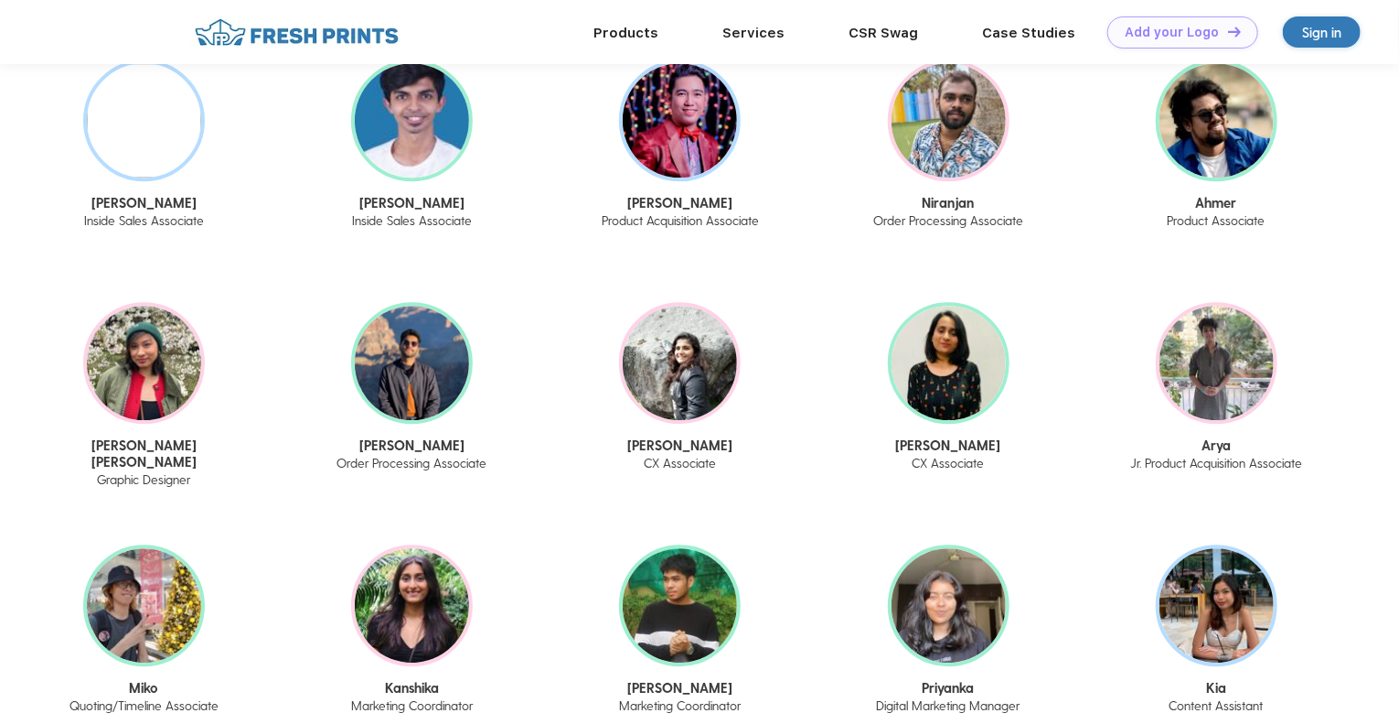
scroll to position [2470, 0]
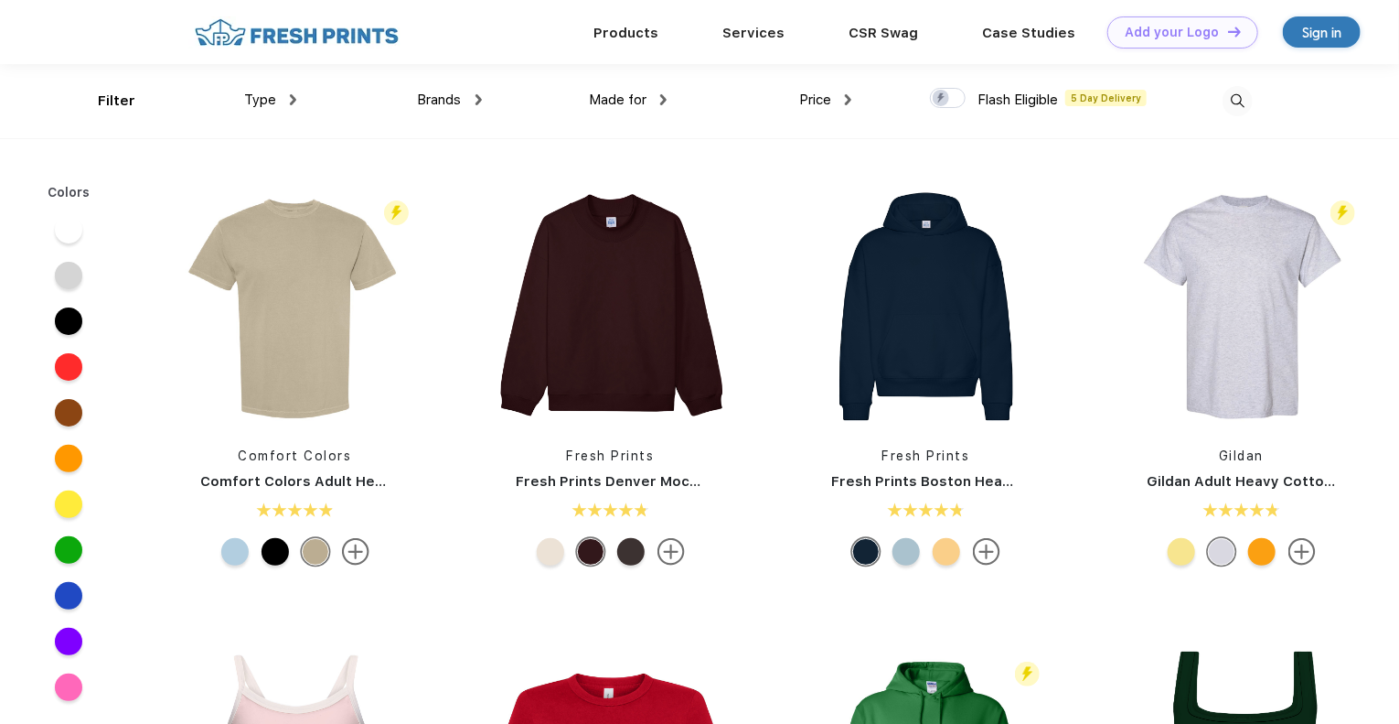
click at [648, 32] on link "Products" at bounding box center [626, 33] width 65 height 16
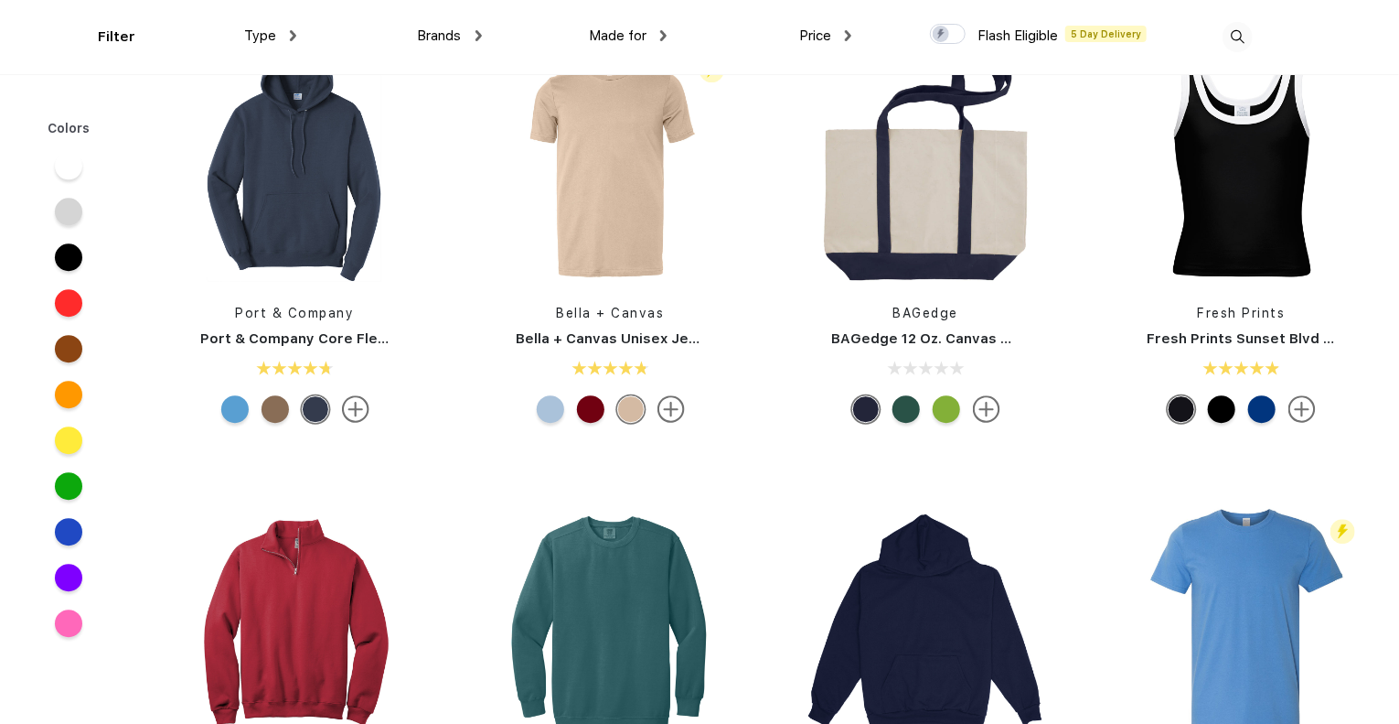
scroll to position [2378, 0]
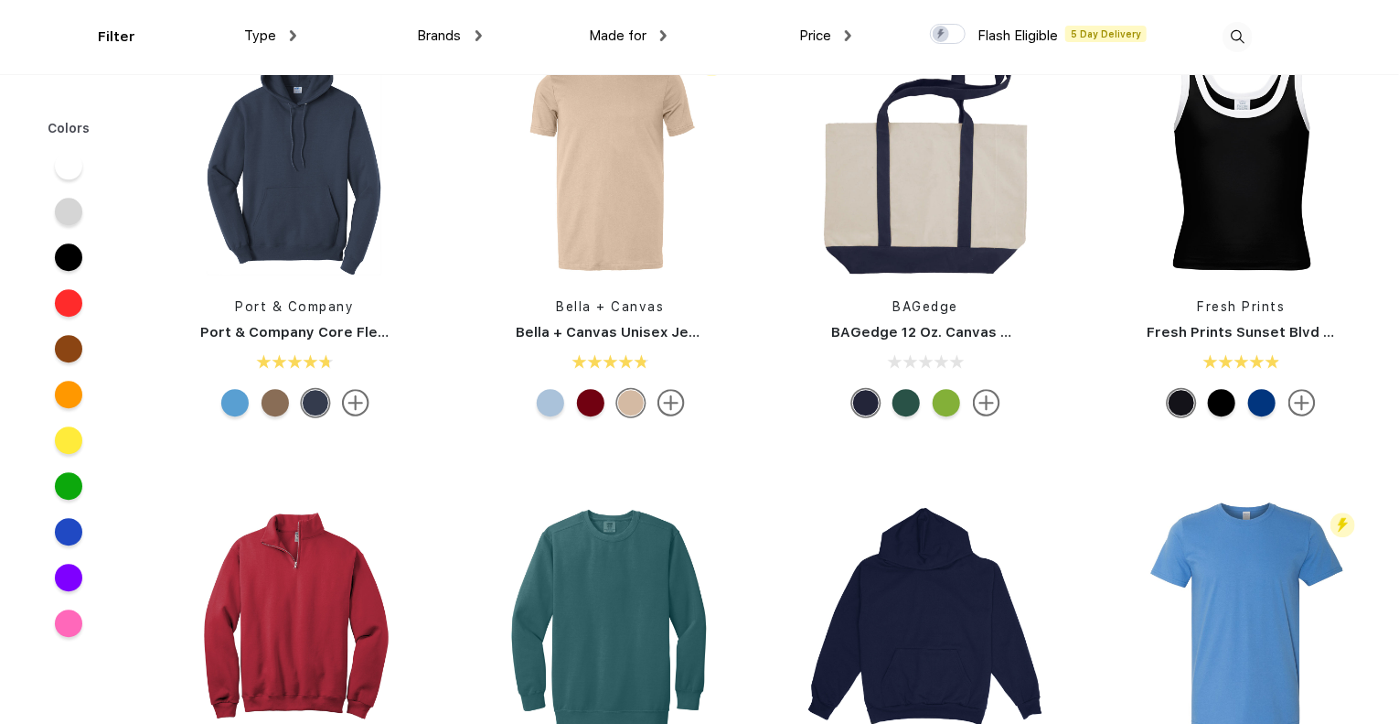
click at [959, 201] on img at bounding box center [926, 157] width 243 height 243
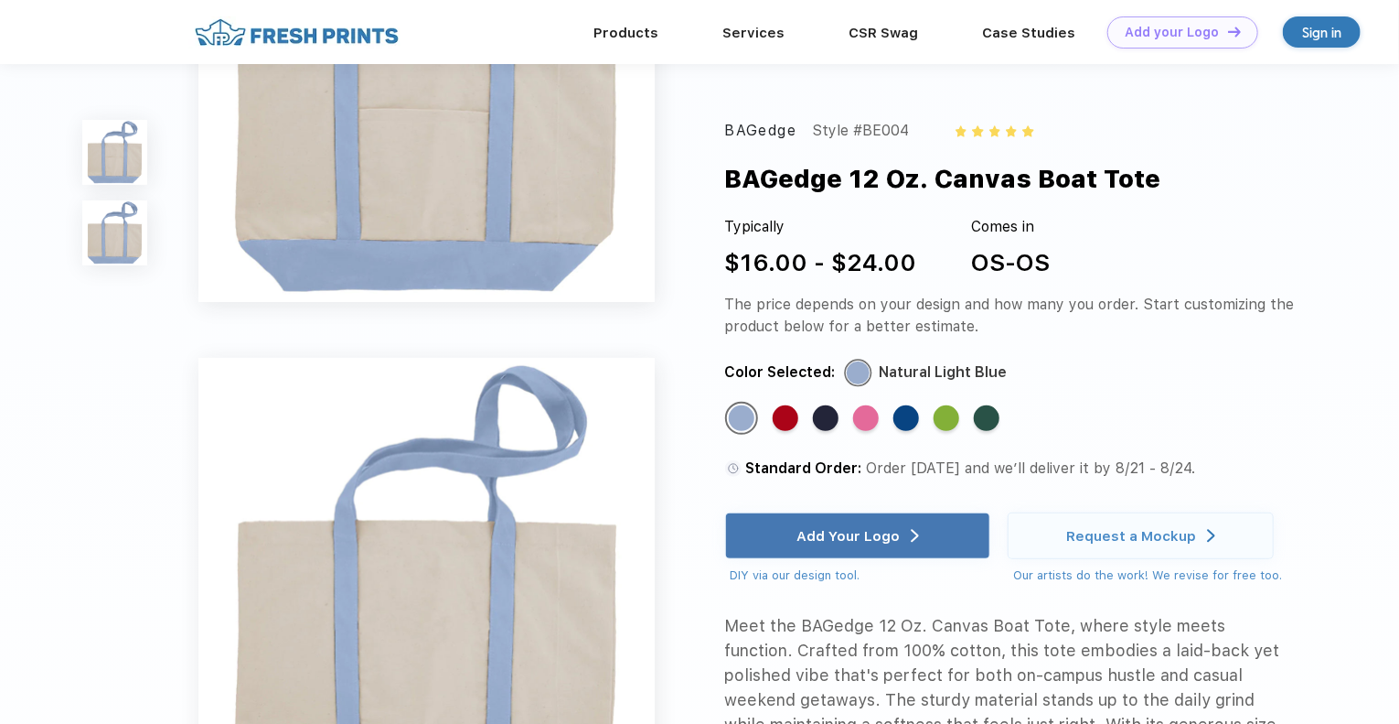
scroll to position [274, 0]
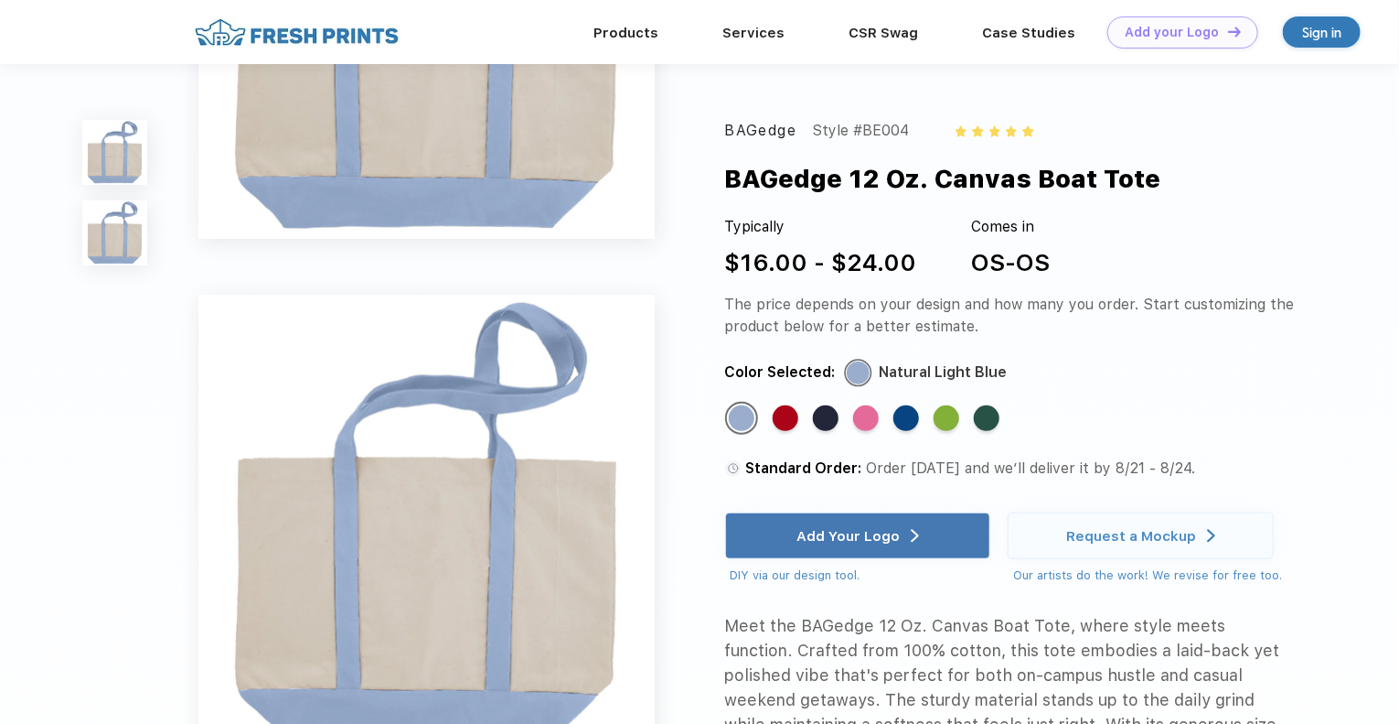
click at [1034, 354] on div "BAGedge Style #BE004 BAGedge 12 Oz. Canvas Boat Tote Typically $16.00 - $24.00 …" at bounding box center [1011, 489] width 573 height 739
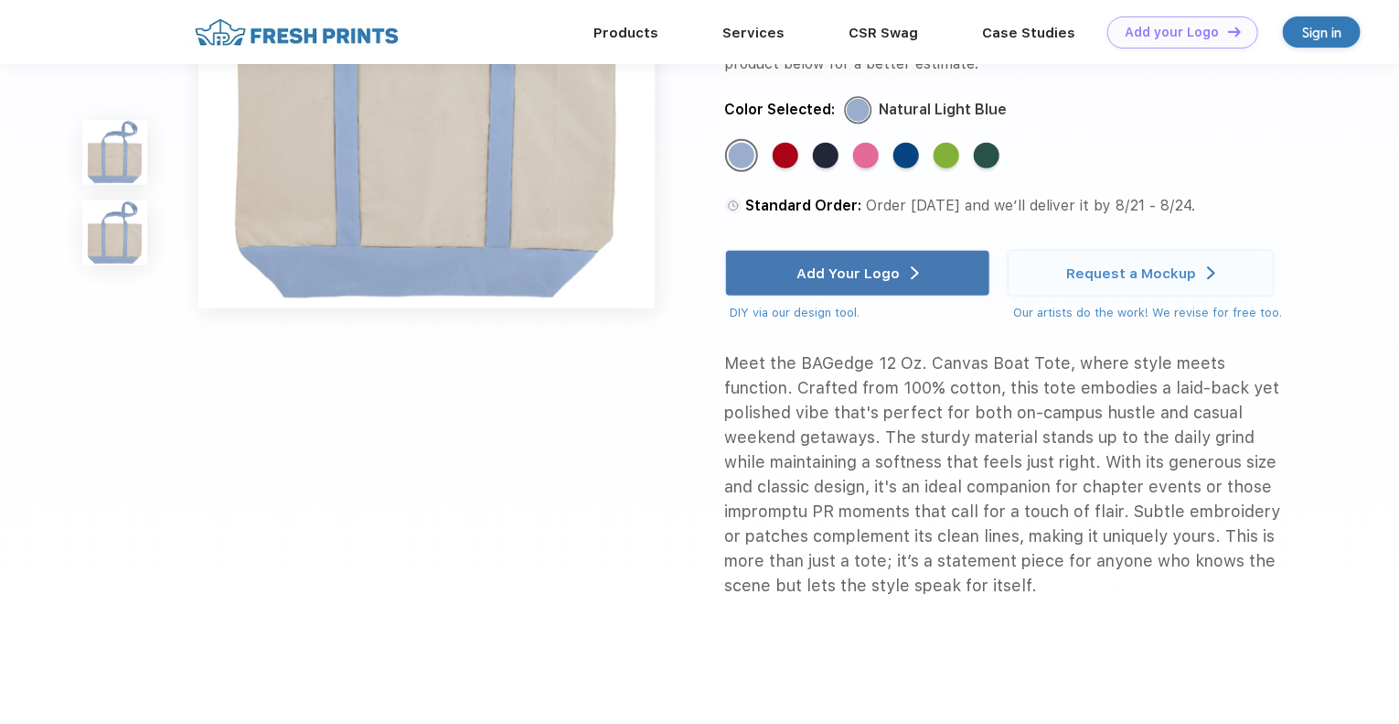
scroll to position [750, 0]
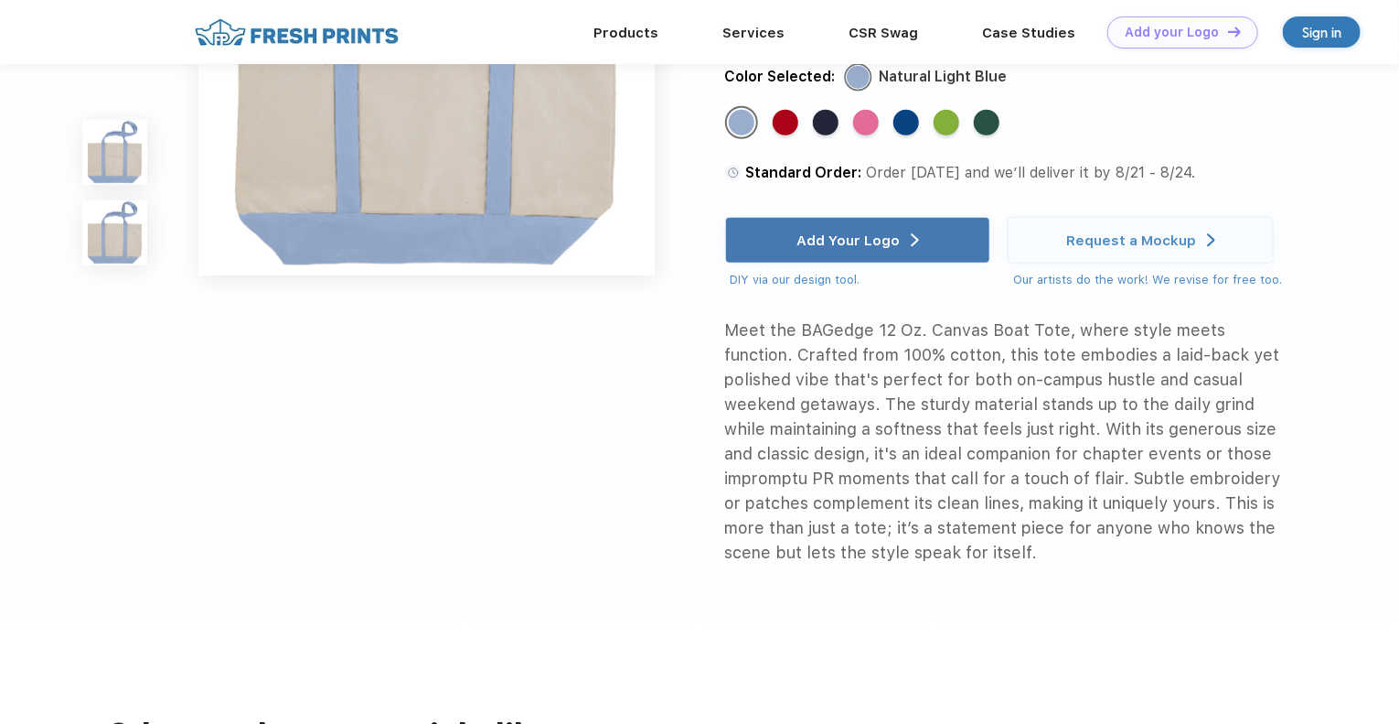
click at [1000, 411] on div "Meet the BAGedge 12 Oz. Canvas Boat Tote, where style meets function. Crafted f…" at bounding box center [1011, 440] width 573 height 247
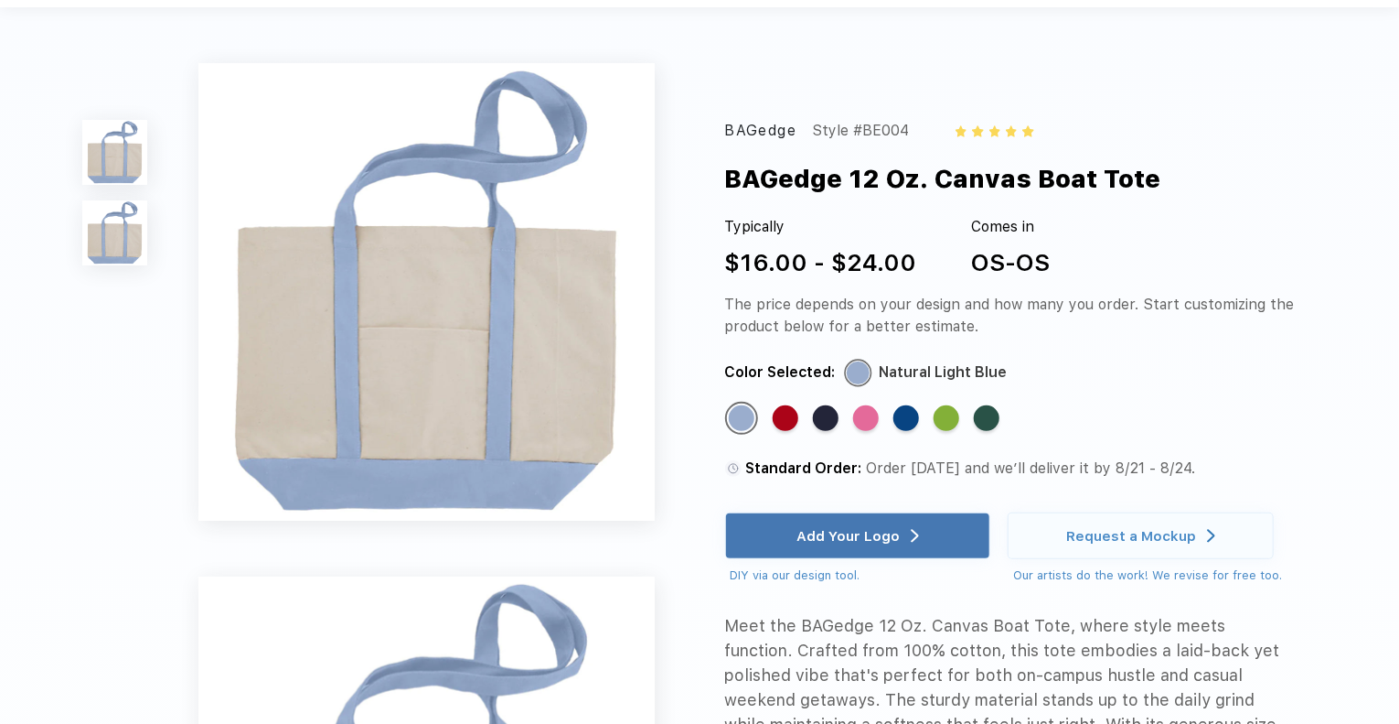
scroll to position [0, 0]
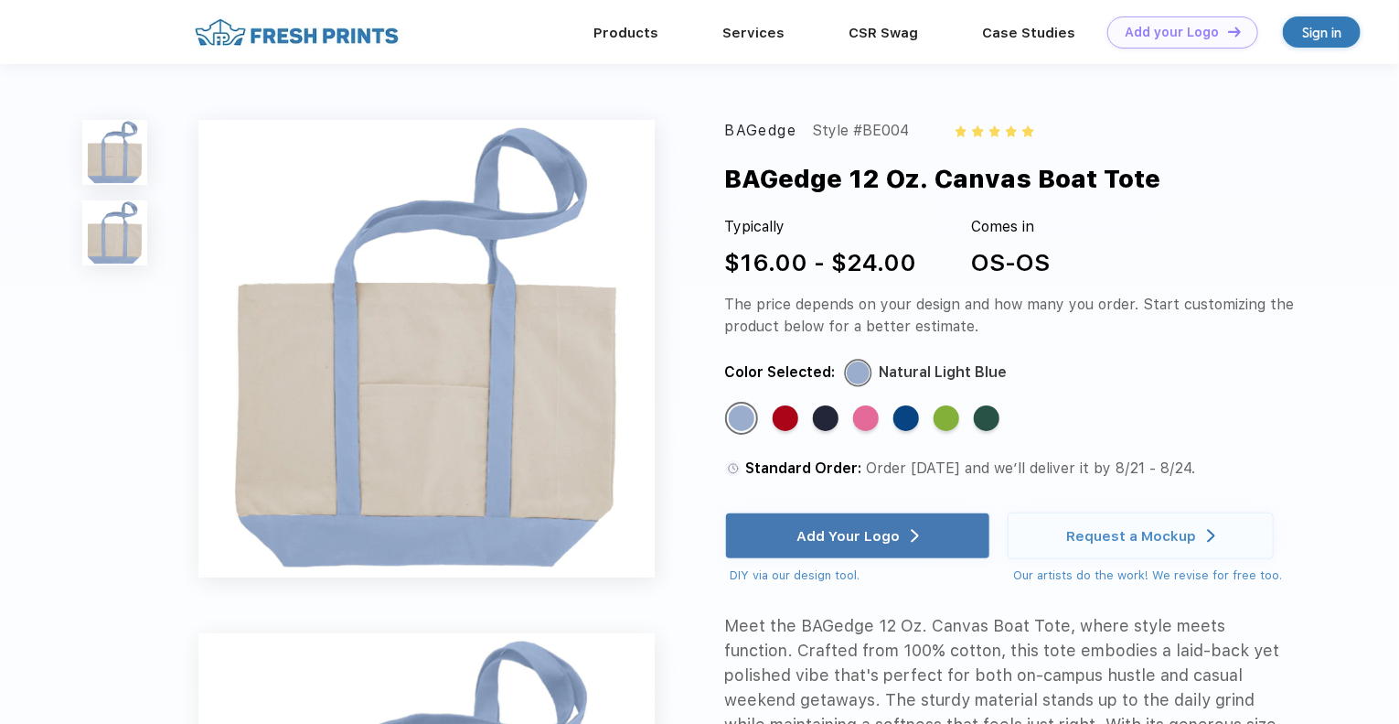
click at [874, 420] on div "Standard Color" at bounding box center [866, 418] width 26 height 26
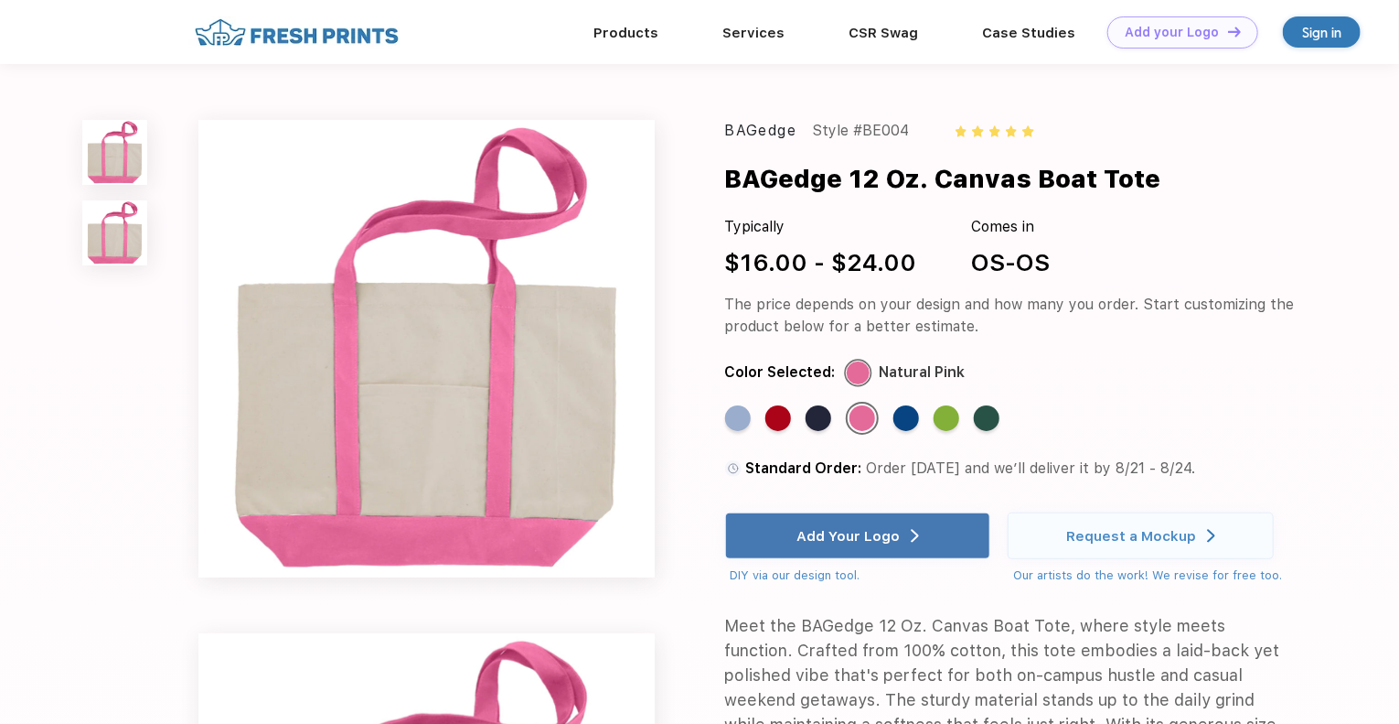
click at [1293, 363] on div "Color Selected: Natural Pink" at bounding box center [1011, 371] width 573 height 23
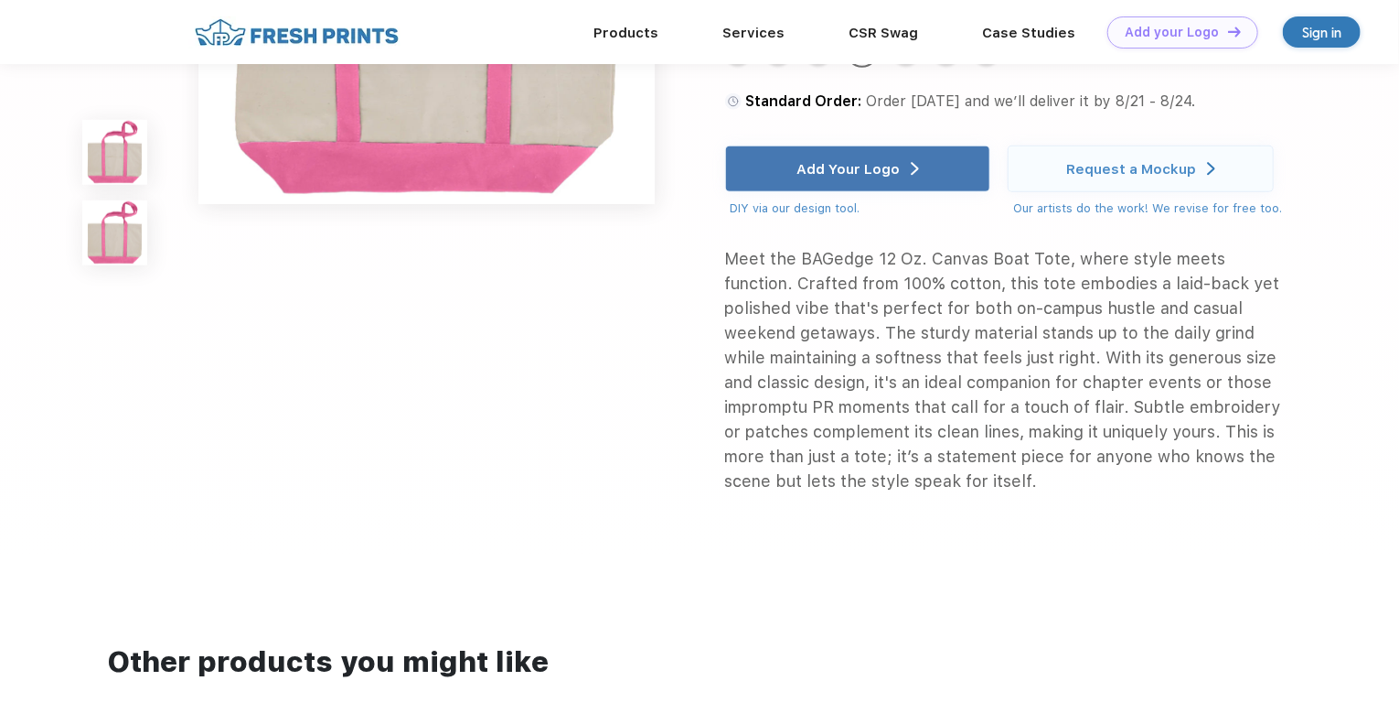
scroll to position [823, 0]
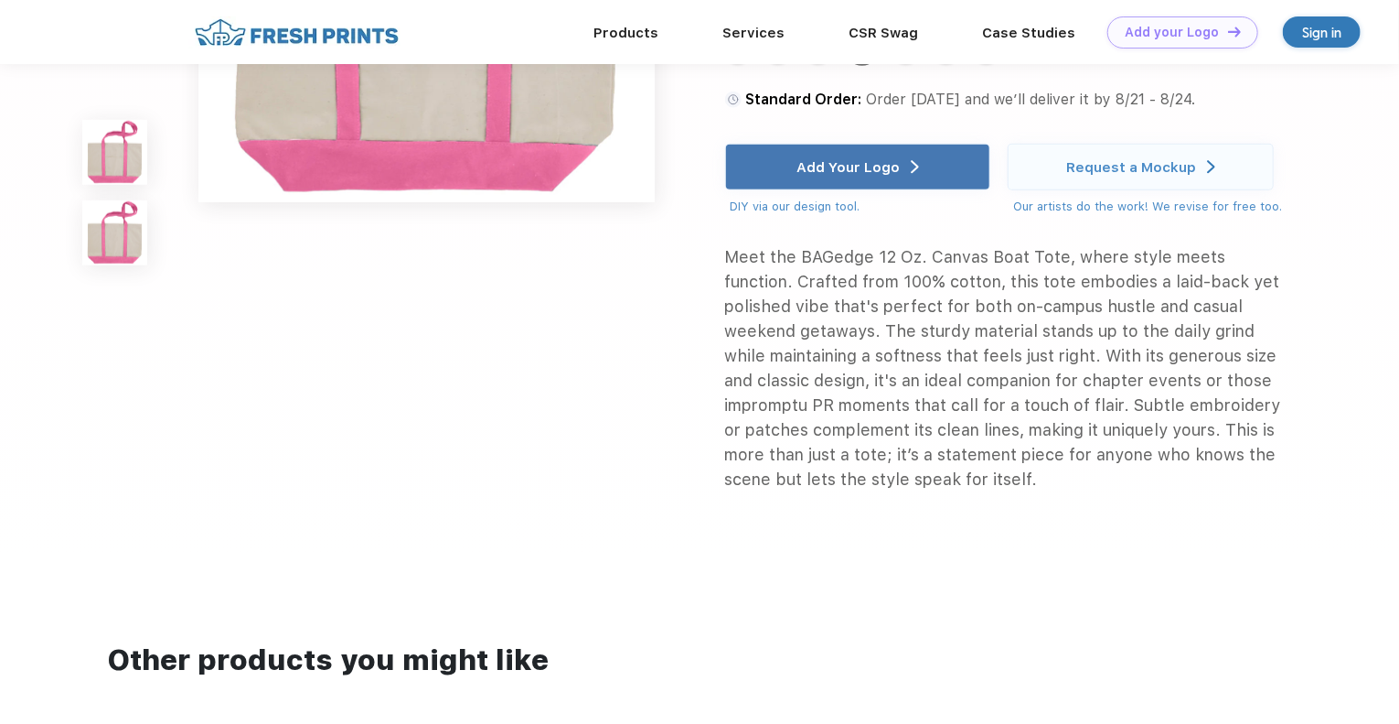
click at [1158, 164] on div "Request a Mockup" at bounding box center [1131, 167] width 130 height 18
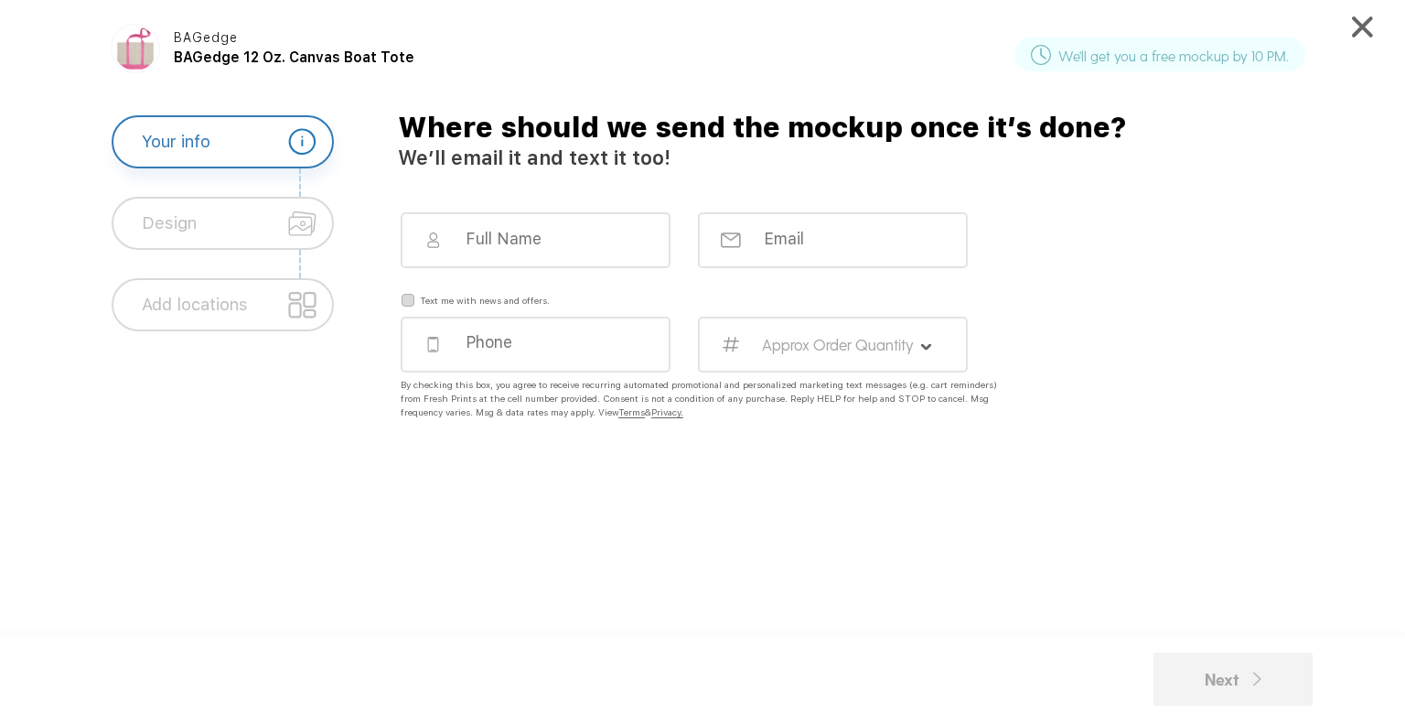
click at [208, 225] on div "Design" at bounding box center [223, 223] width 222 height 53
click at [224, 309] on div "Add locations" at bounding box center [195, 304] width 106 height 49
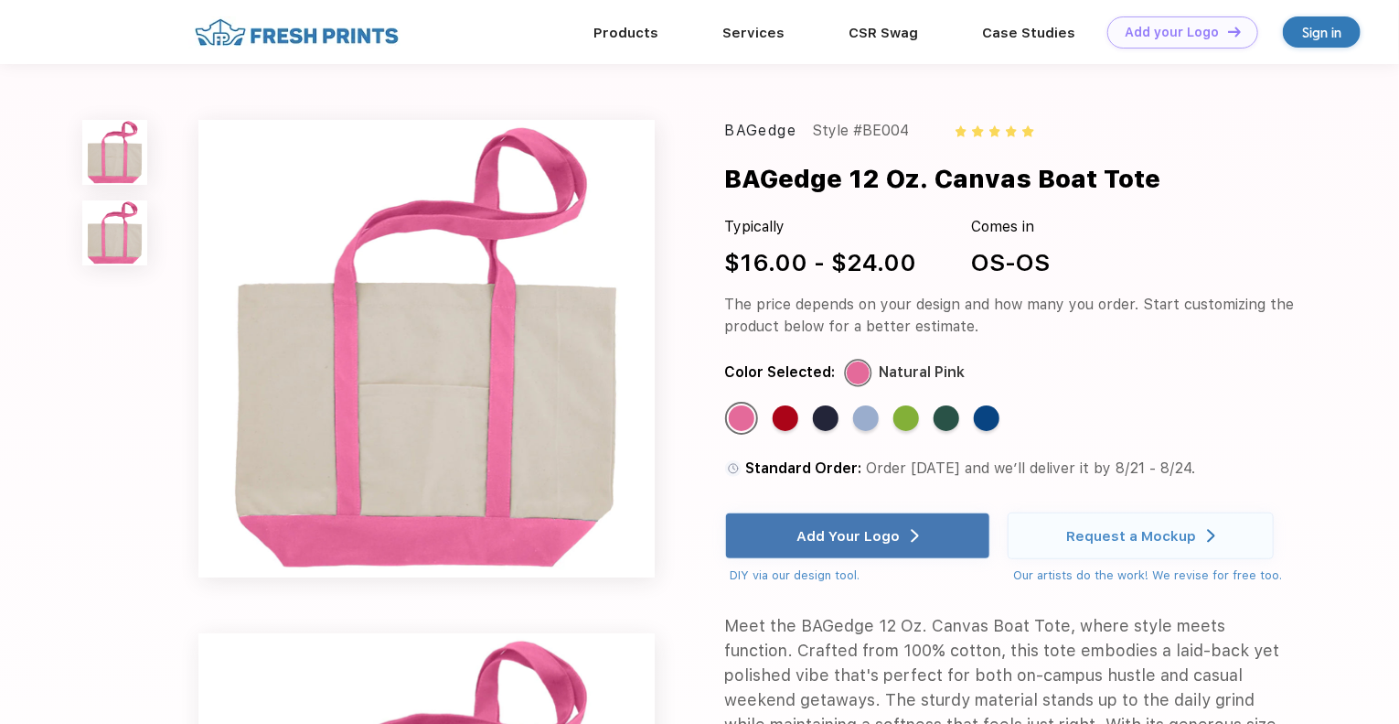
click at [293, 28] on img at bounding box center [296, 32] width 215 height 32
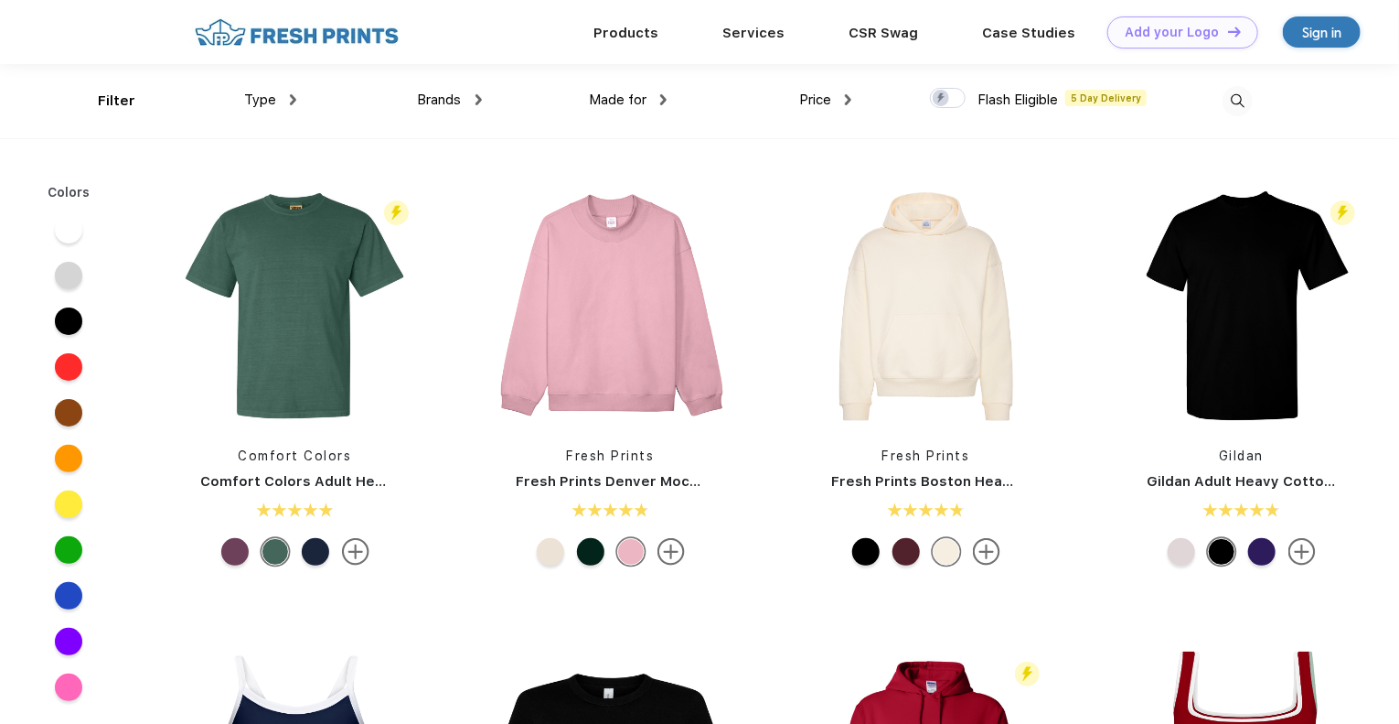
click at [640, 35] on link "Products" at bounding box center [626, 33] width 65 height 16
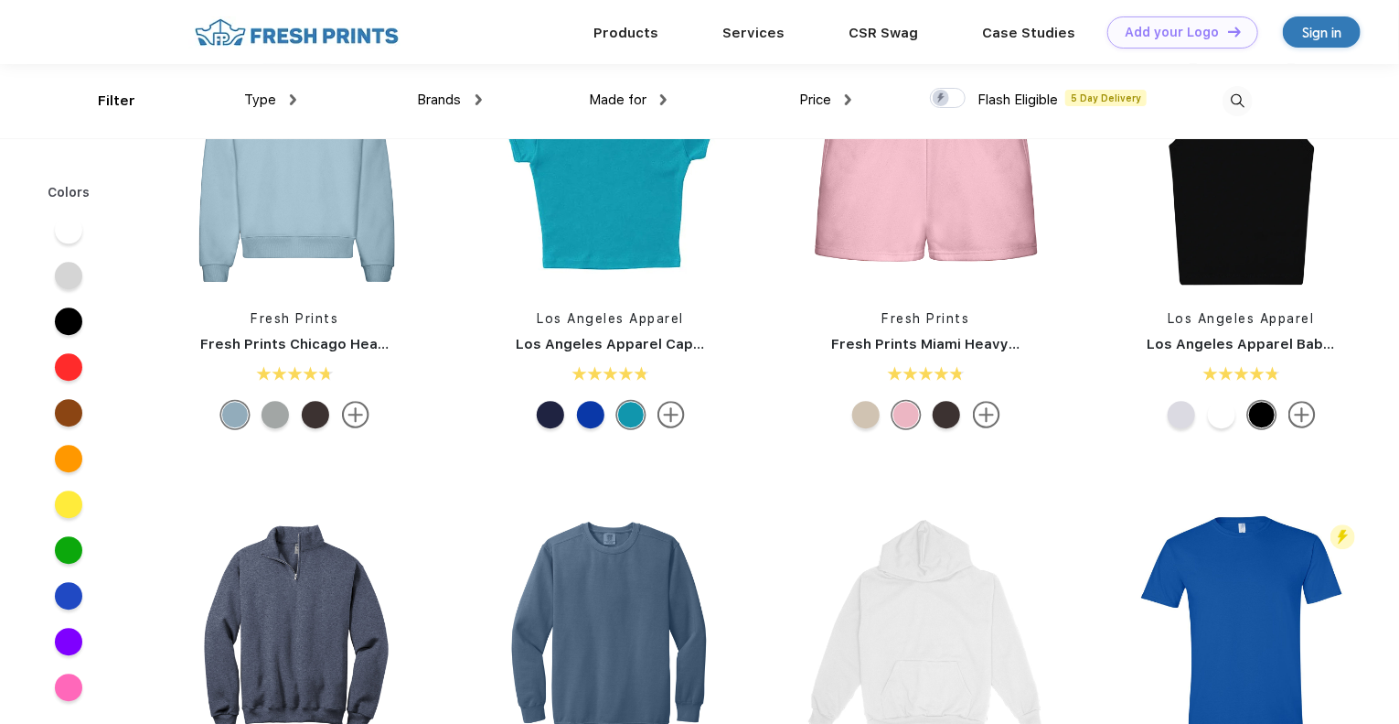
scroll to position [2195, 0]
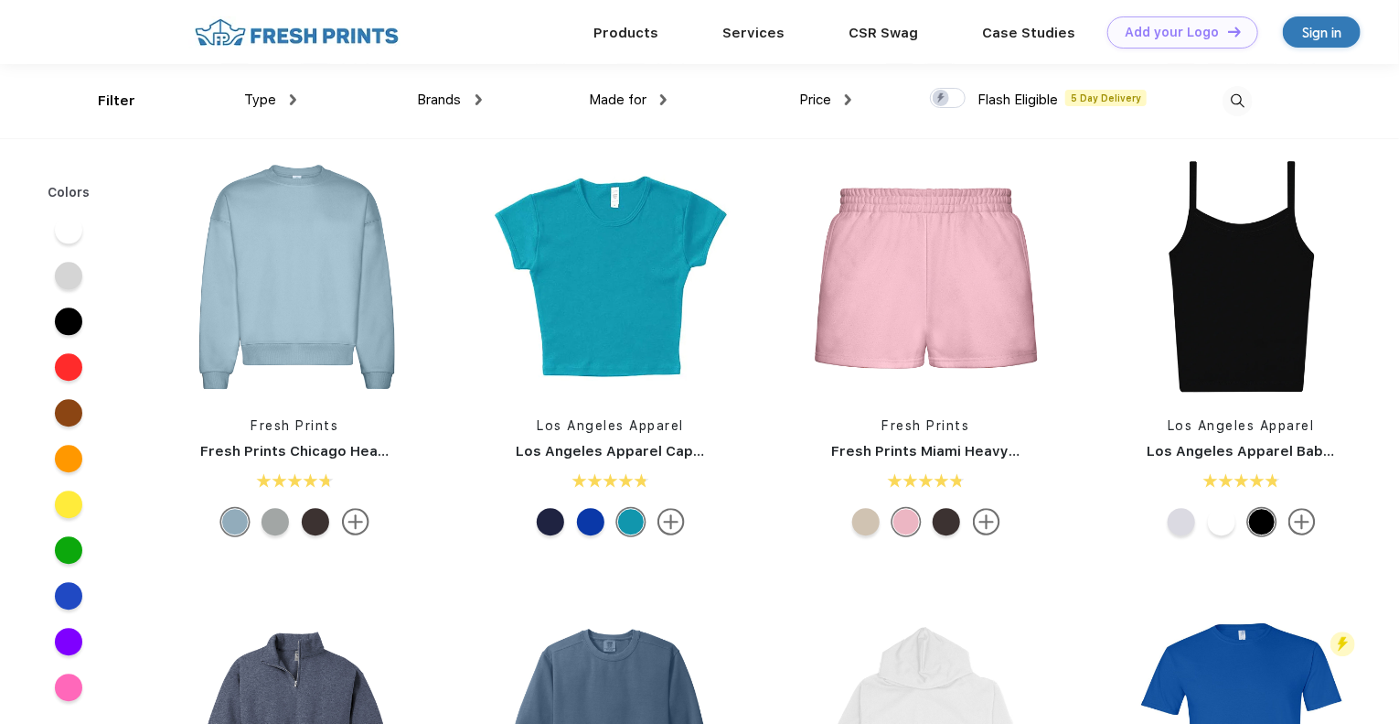
click at [916, 263] on img at bounding box center [926, 276] width 243 height 243
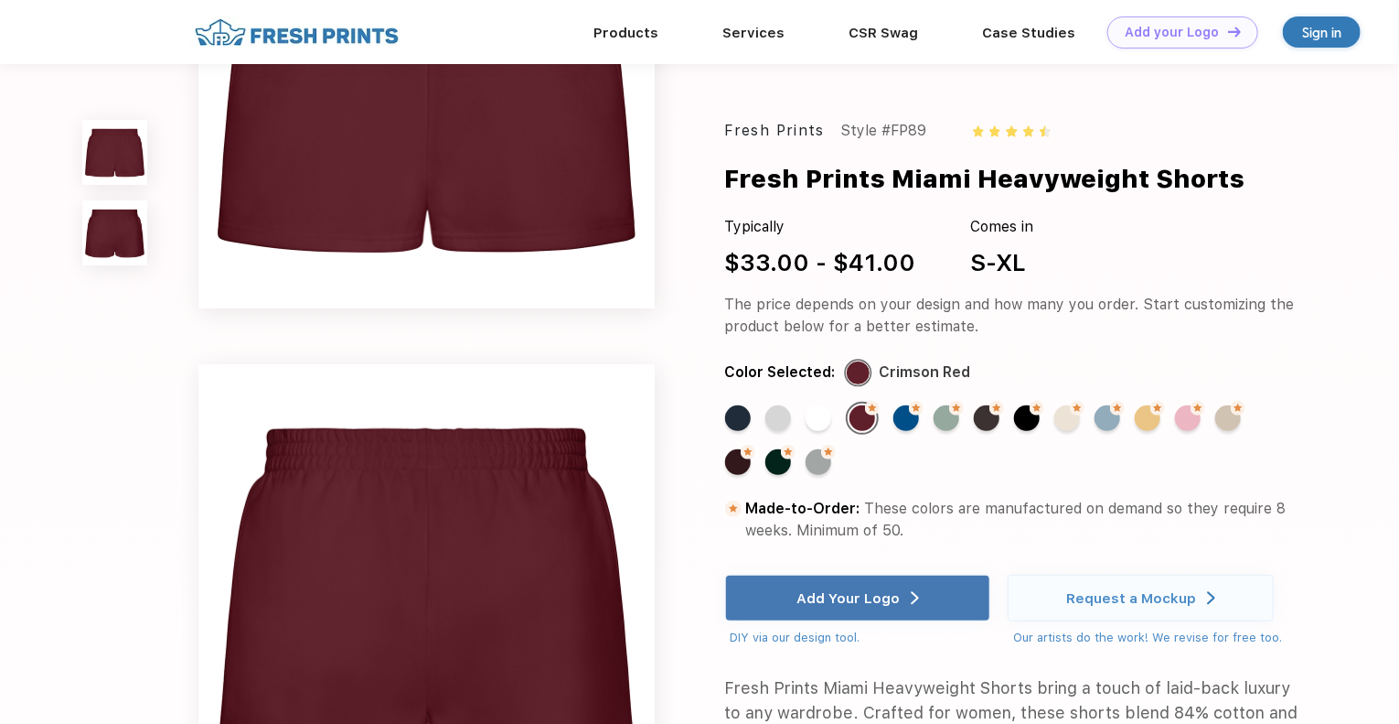
scroll to position [366, 0]
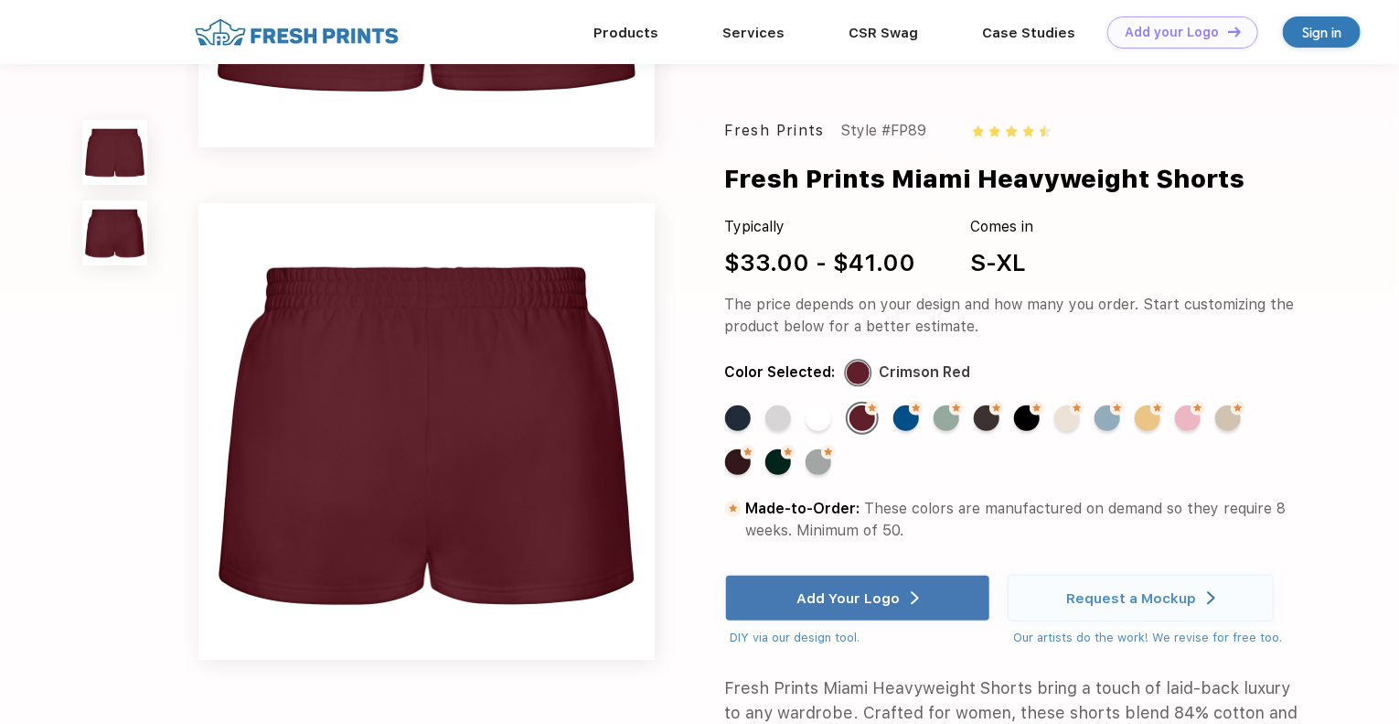
click at [523, 435] on img at bounding box center [426, 431] width 457 height 457
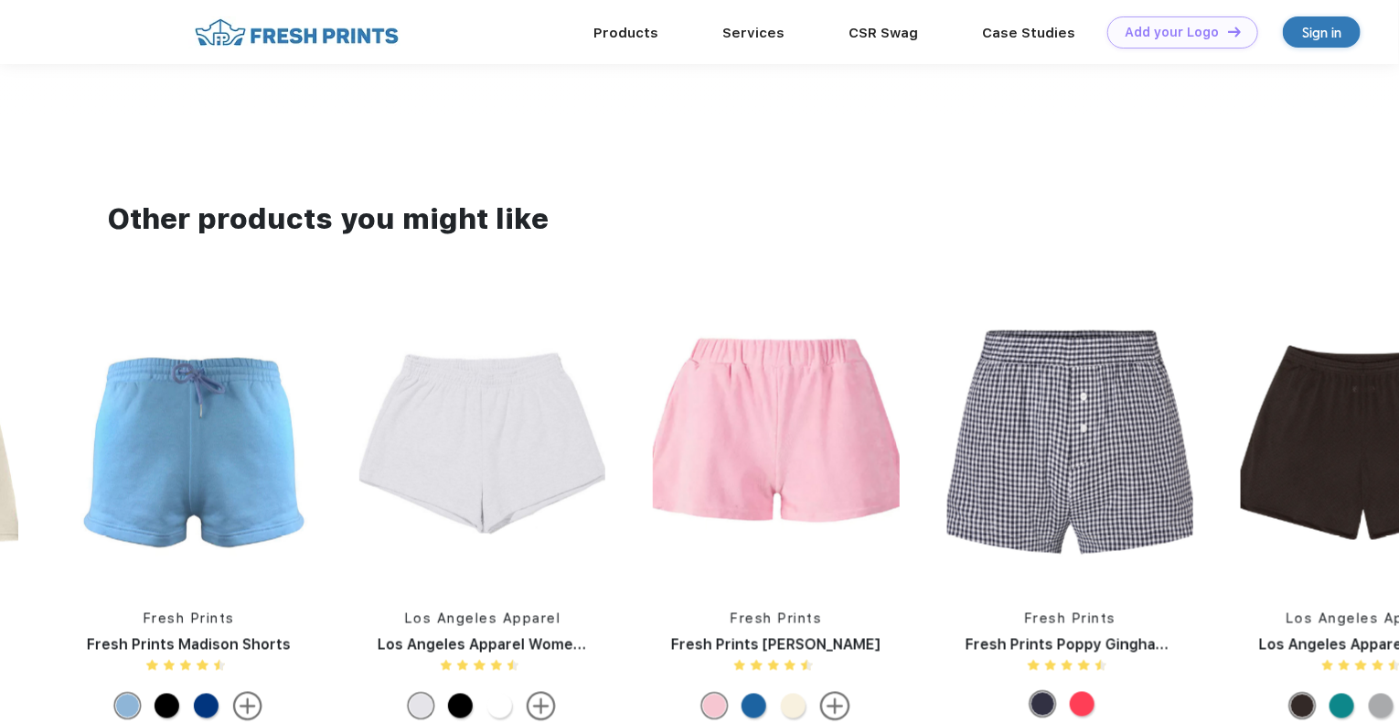
scroll to position [1281, 0]
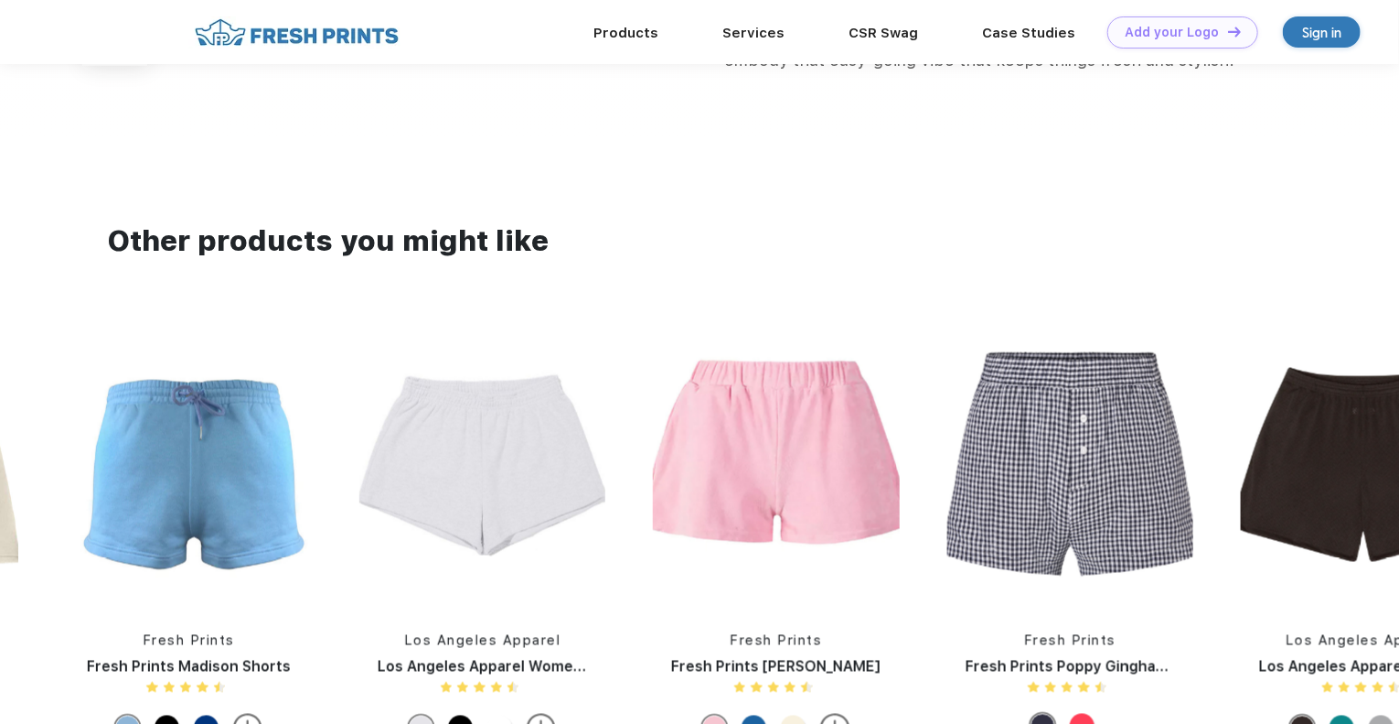
click at [1090, 465] on img at bounding box center [1070, 465] width 246 height 280
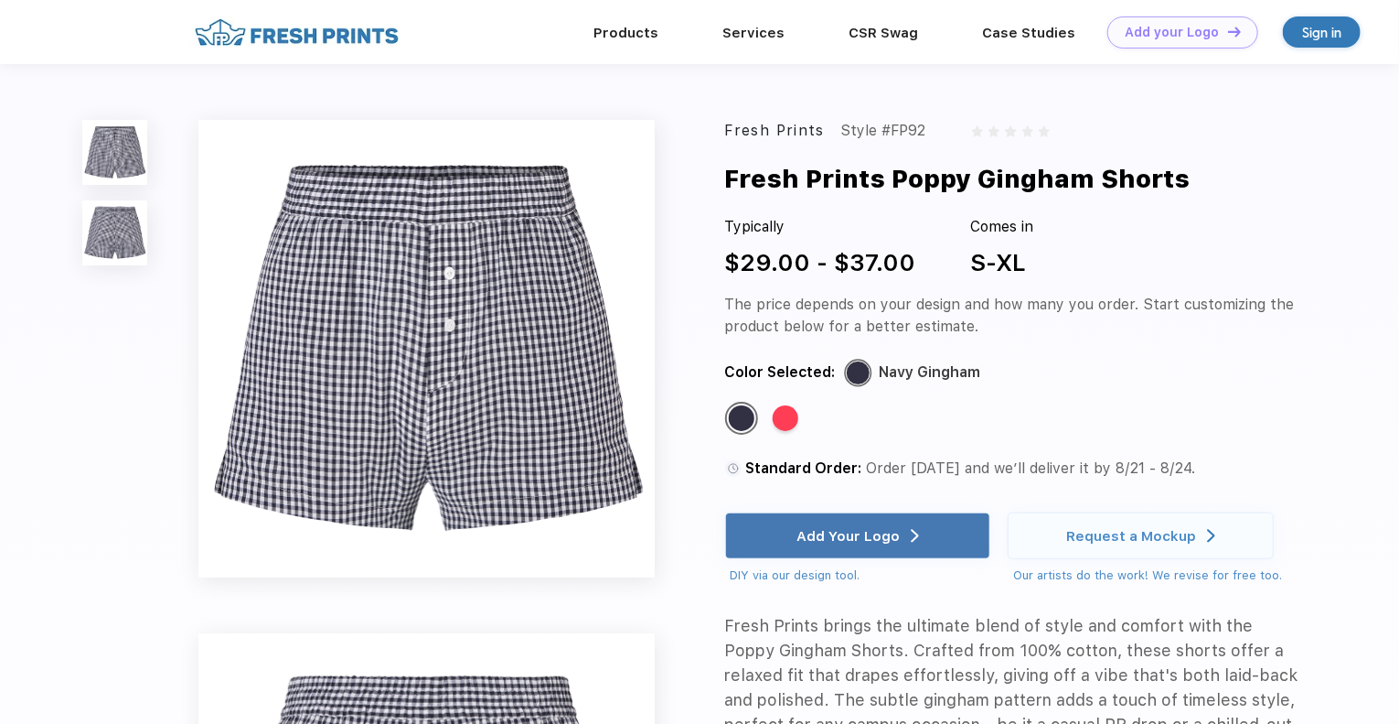
click at [681, 290] on div "Fresh Prints Style #FP92 Fresh Prints Poppy Gingham Shorts Typically $29.00 - $…" at bounding box center [699, 605] width 1399 height 1082
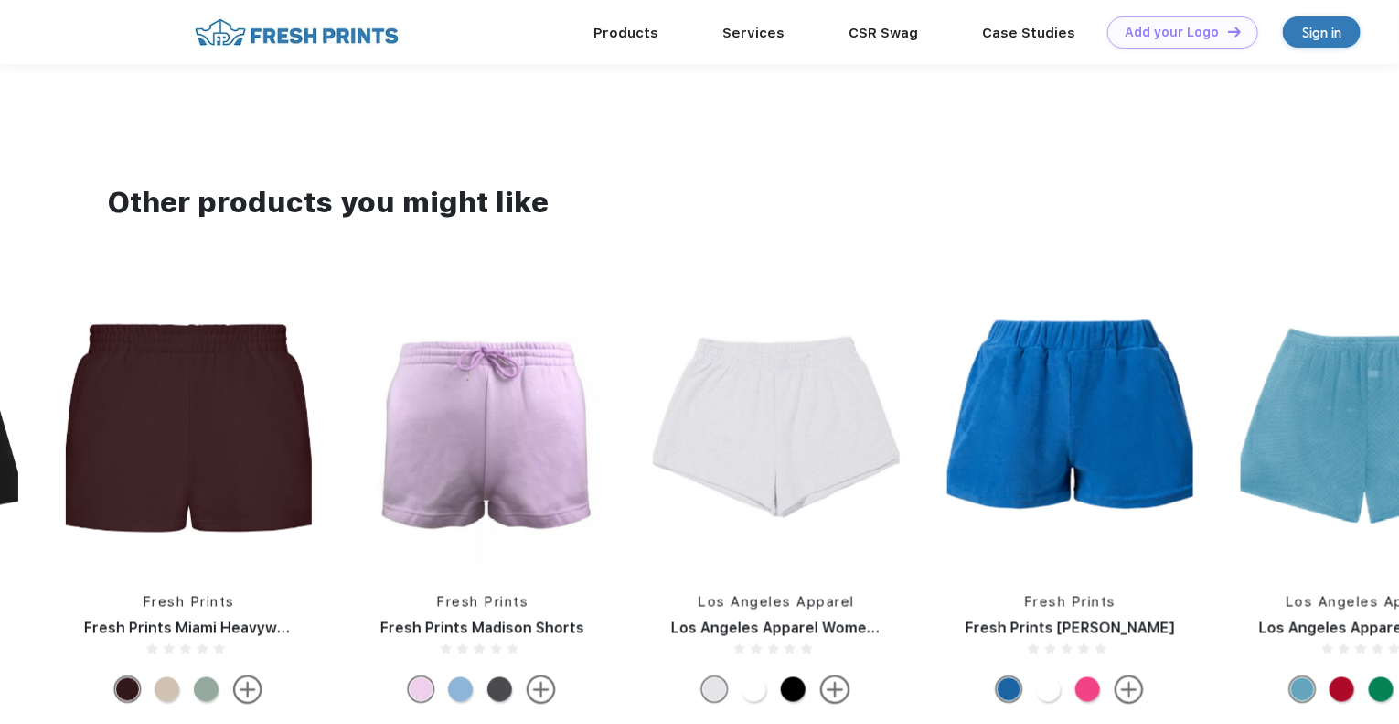
scroll to position [1372, 0]
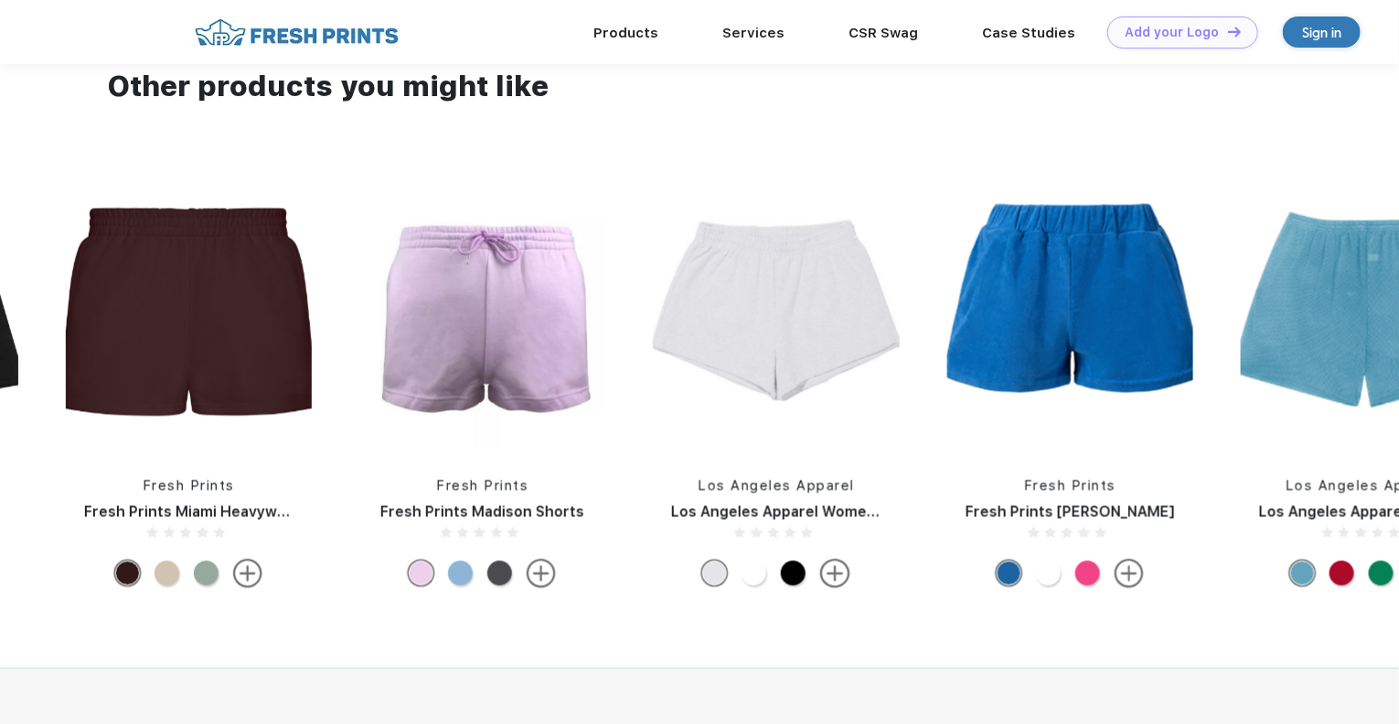
click at [1355, 350] on img at bounding box center [1364, 310] width 246 height 280
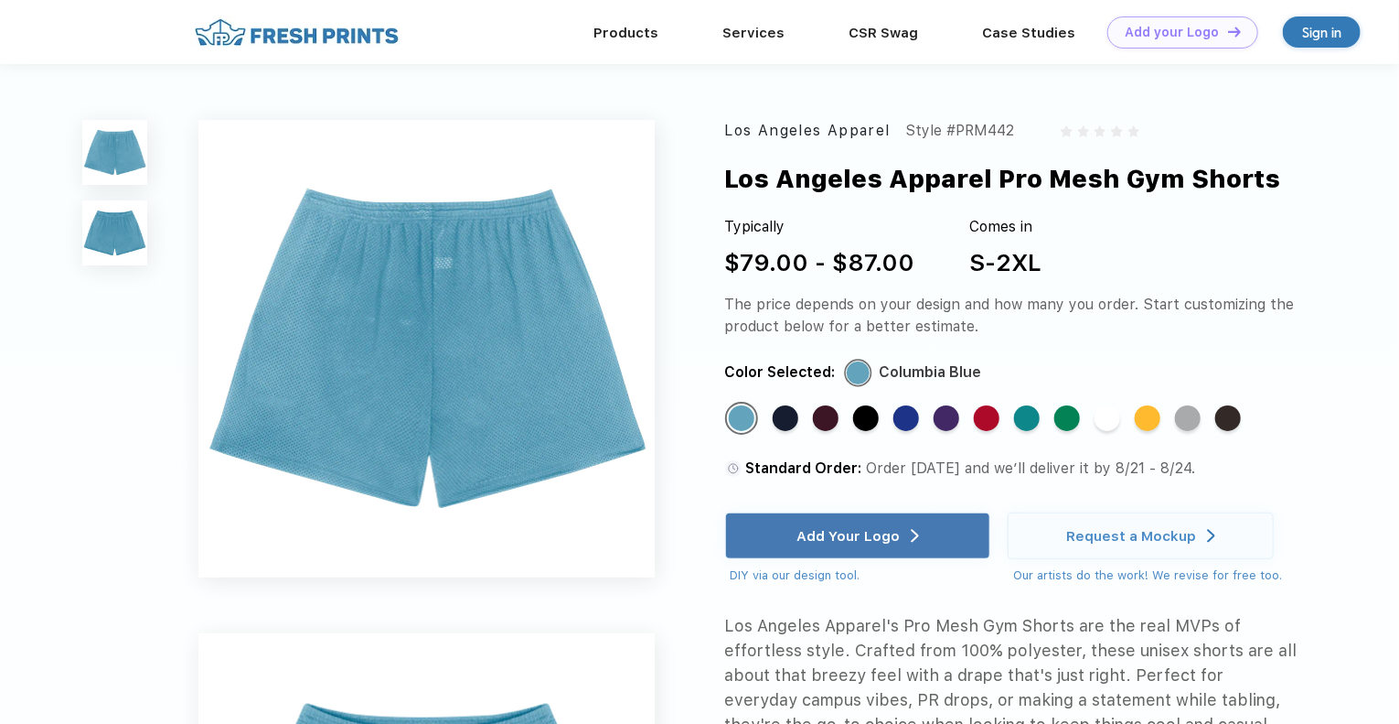
drag, startPoint x: 561, startPoint y: 391, endPoint x: 588, endPoint y: 386, distance: 27.8
click at [562, 391] on img at bounding box center [426, 348] width 457 height 457
click at [630, 29] on link "Products" at bounding box center [626, 33] width 65 height 16
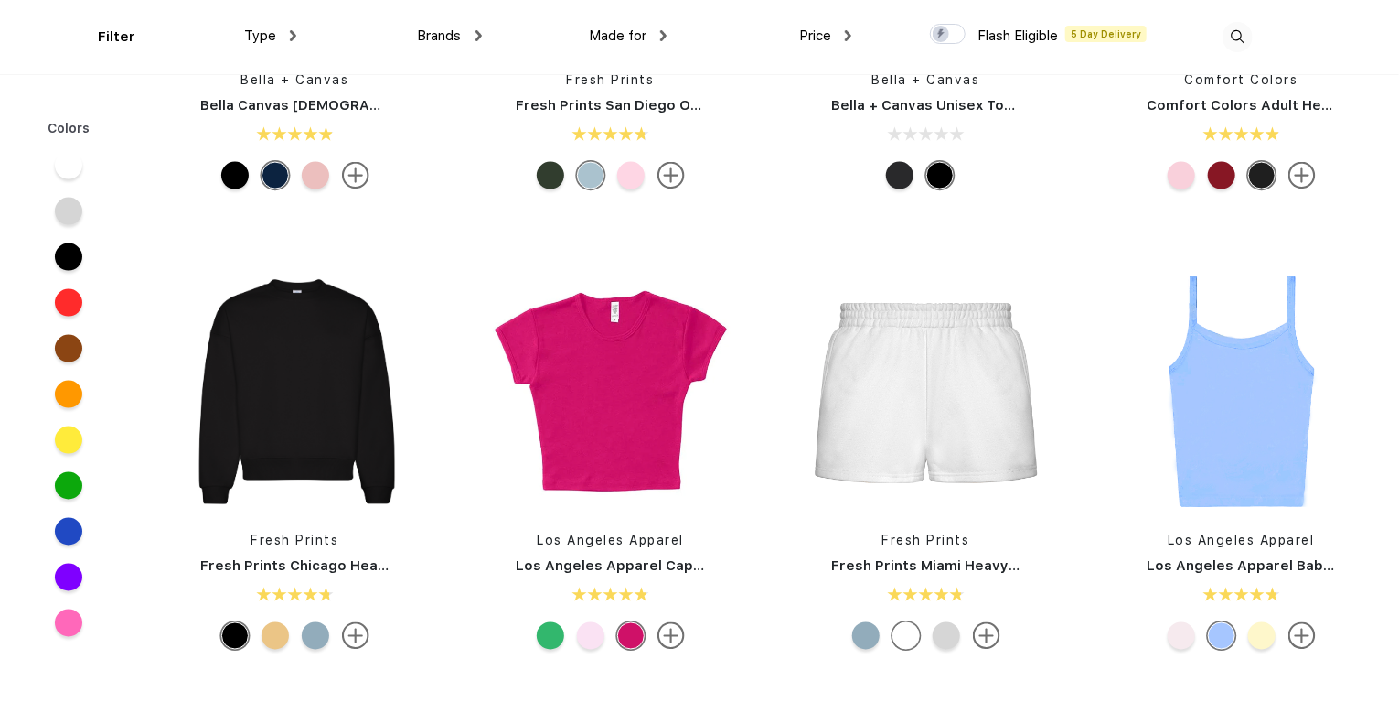
scroll to position [1372, 0]
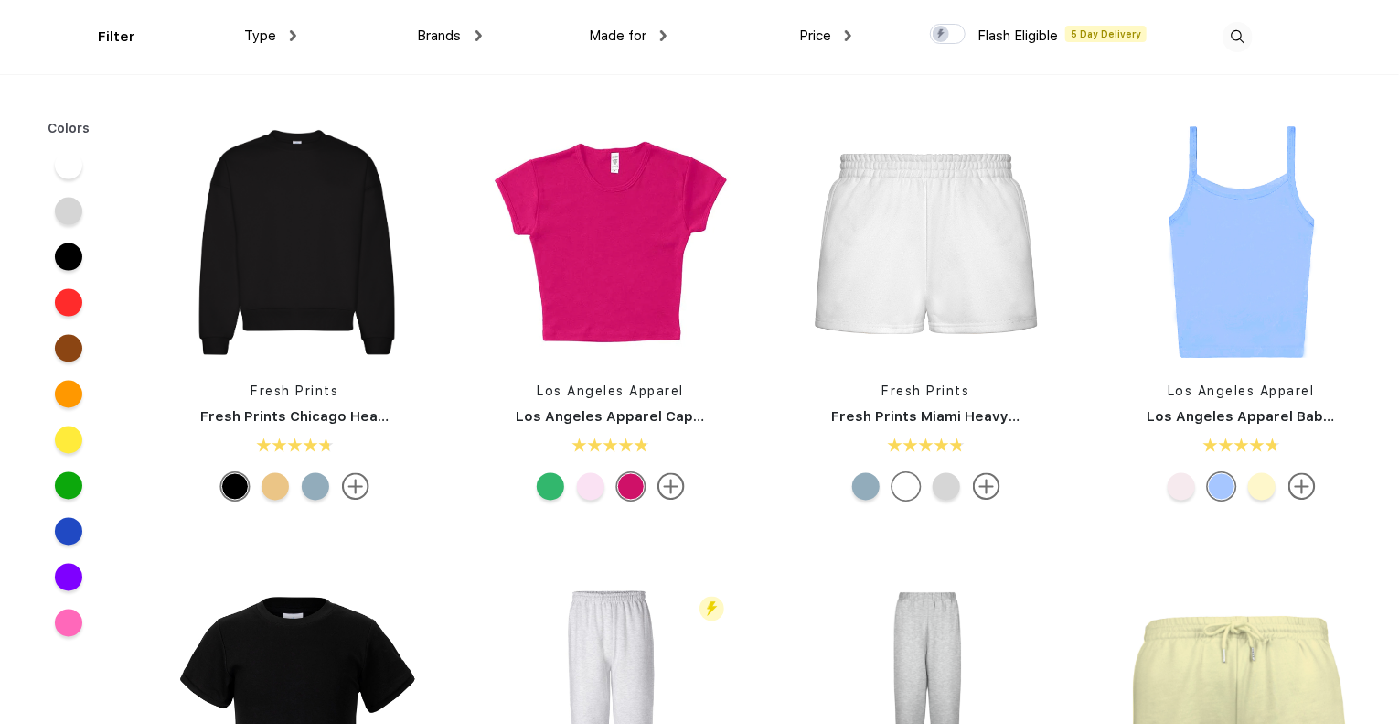
click at [620, 300] on img at bounding box center [610, 242] width 243 height 243
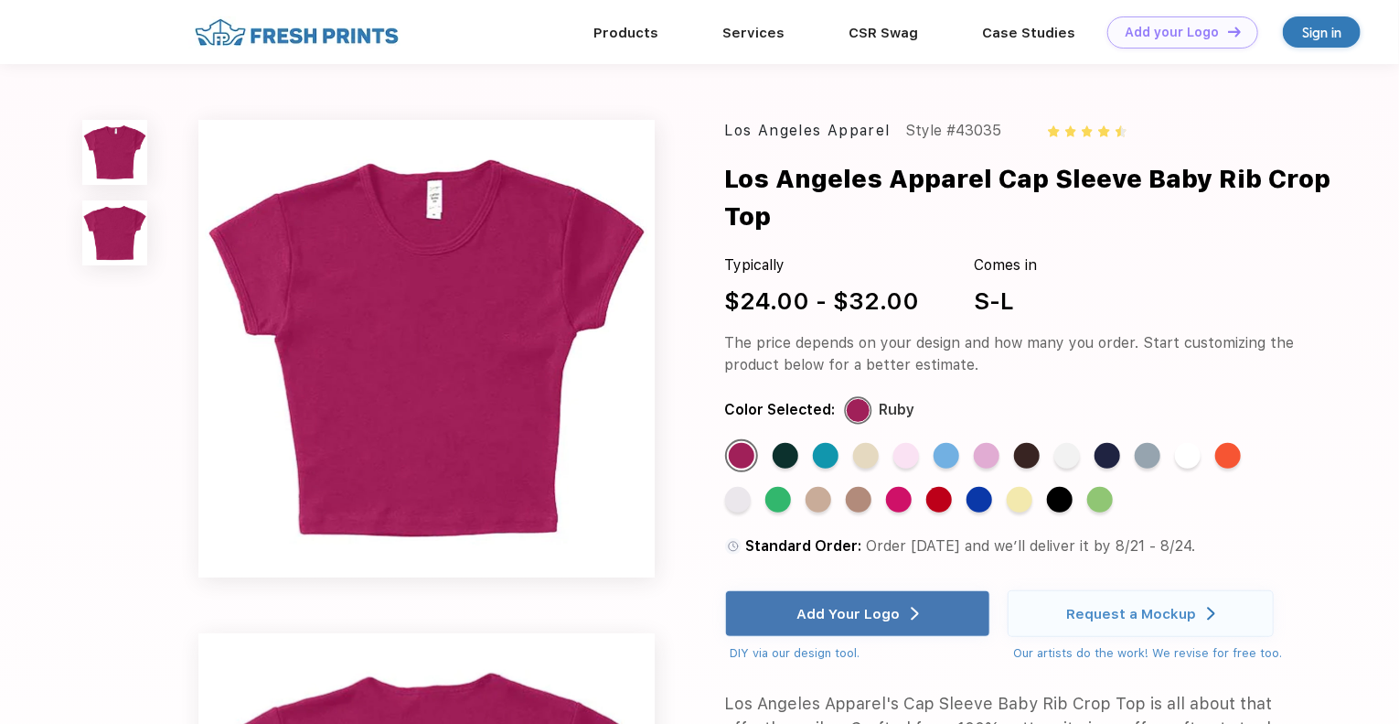
click at [695, 328] on div "Los Angeles Apparel Style #43035 Los Angeles Apparel Cap Sleeve Baby Rib Crop T…" at bounding box center [699, 605] width 1399 height 1082
click at [641, 35] on link "Products" at bounding box center [626, 33] width 65 height 16
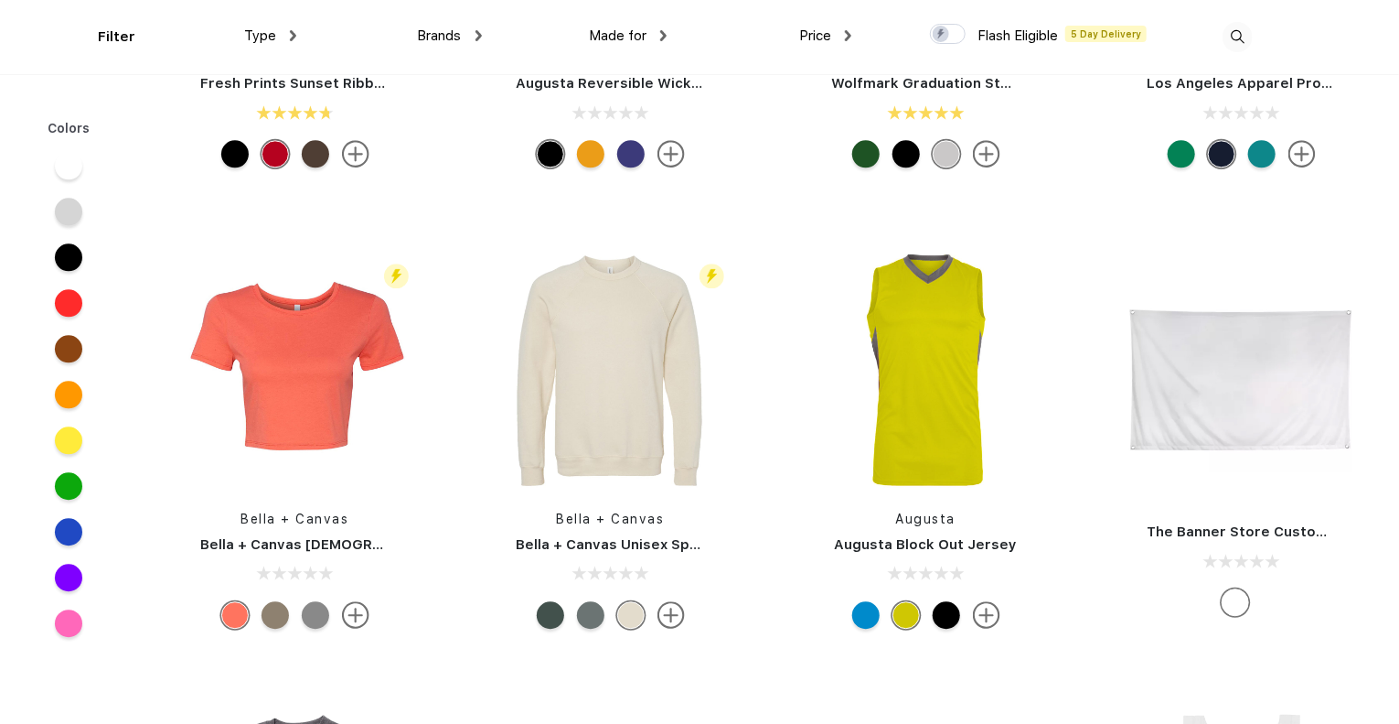
scroll to position [9176, 0]
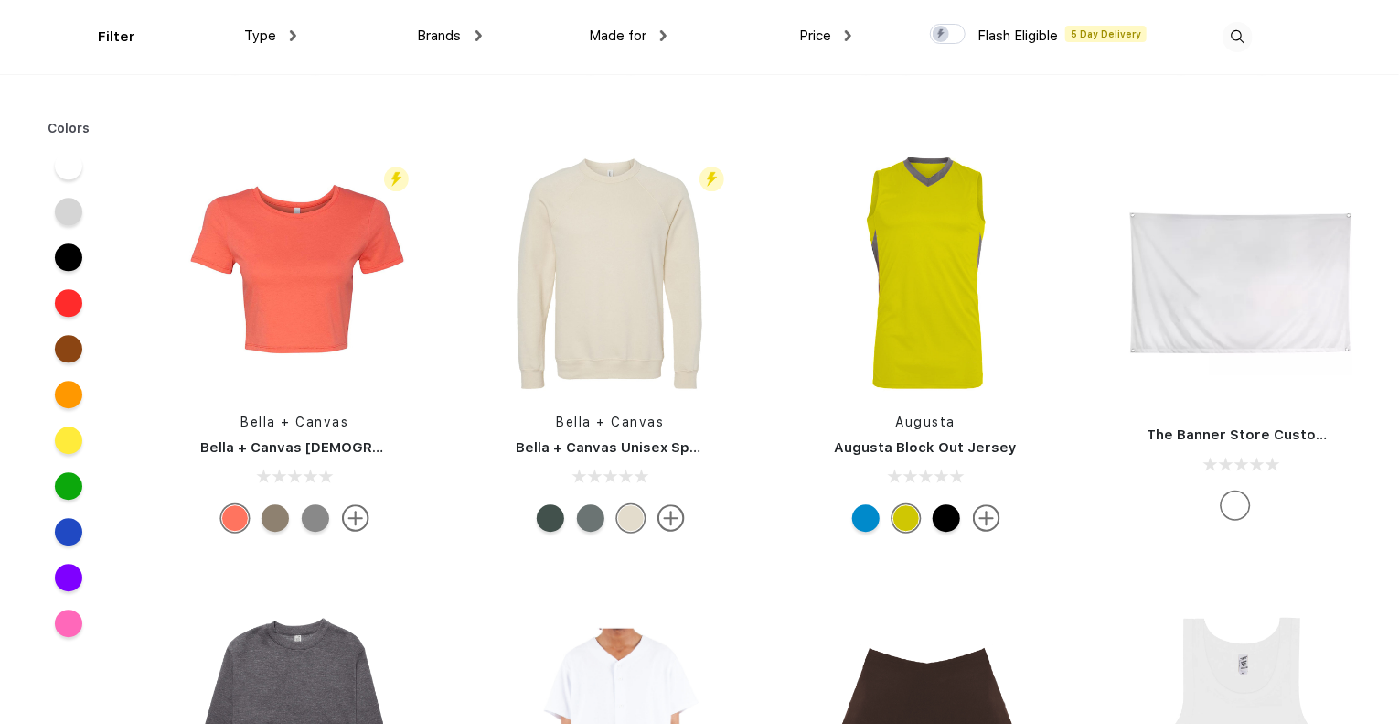
click at [150, 487] on div "Flash Eligible 5 Day Delivery Bella + Canvas Bella + Canvas [DEMOGRAPHIC_DATA]'…" at bounding box center [295, 345] width 316 height 388
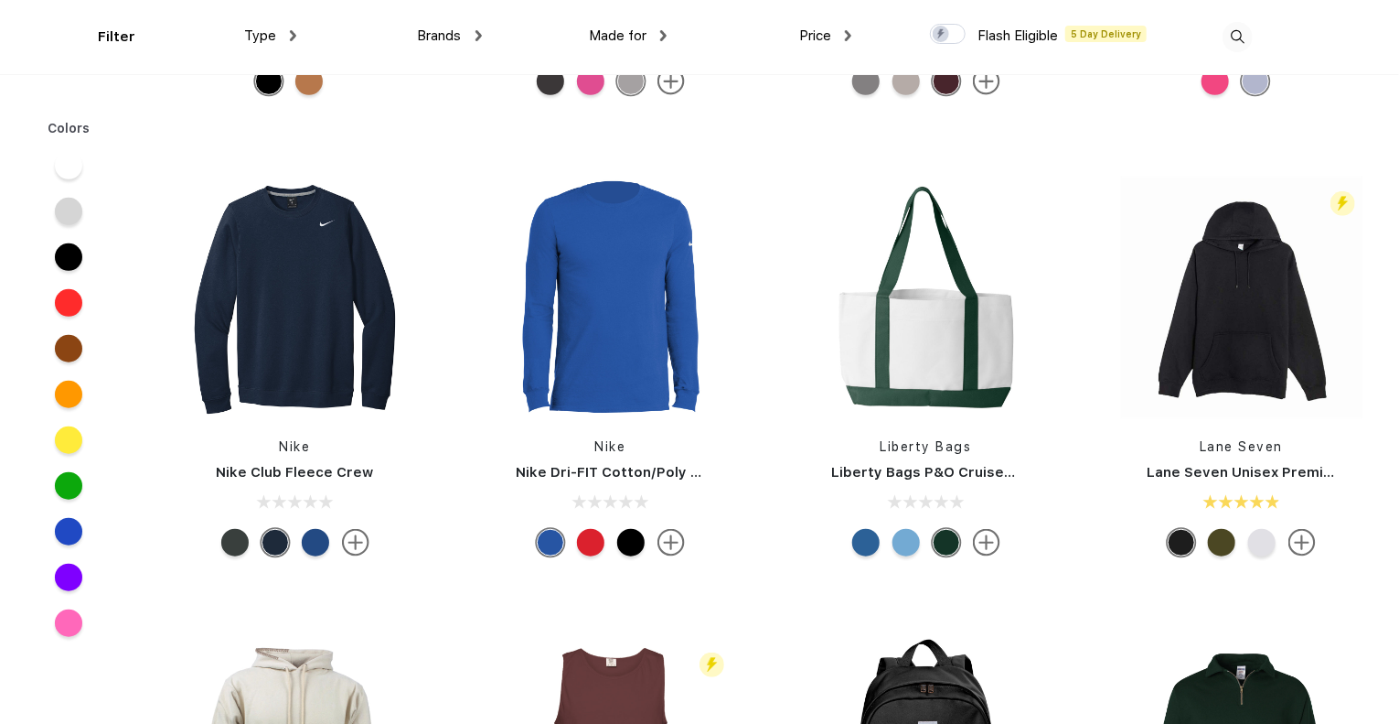
scroll to position [11005, 0]
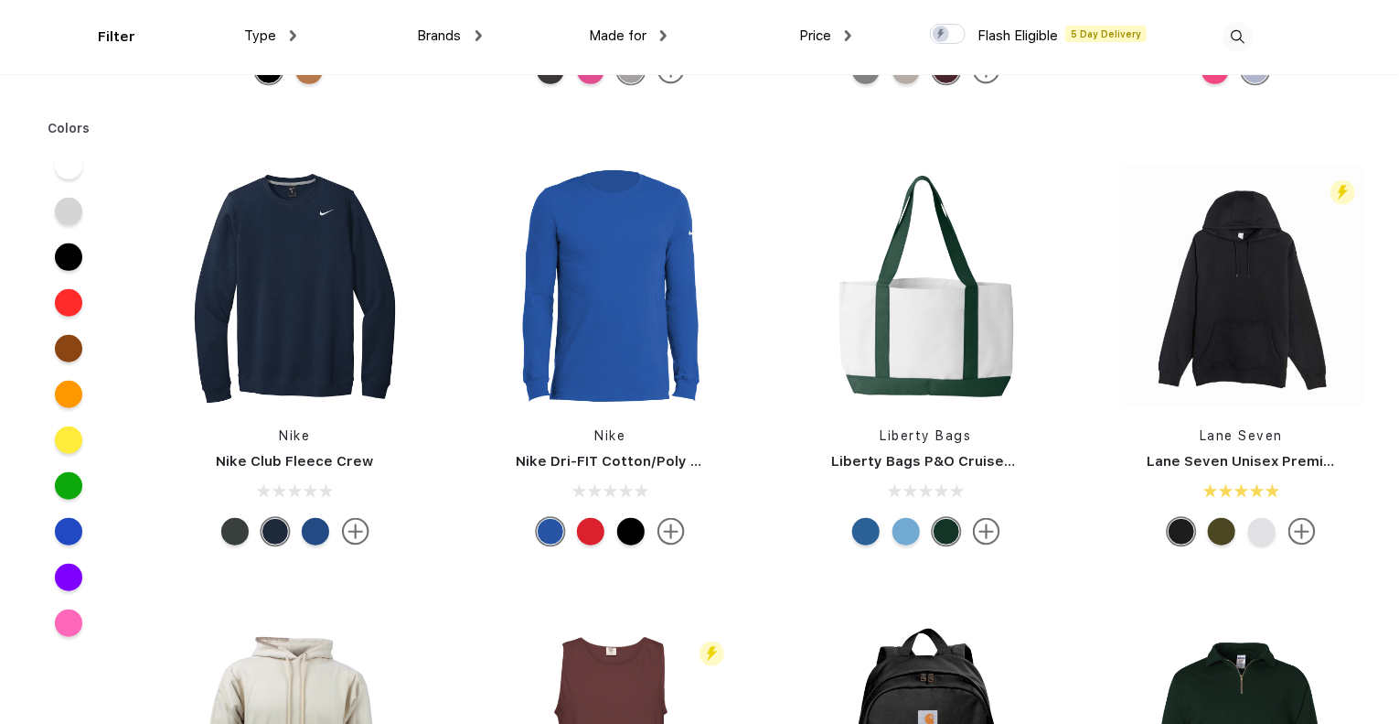
click at [900, 352] on img at bounding box center [926, 286] width 243 height 243
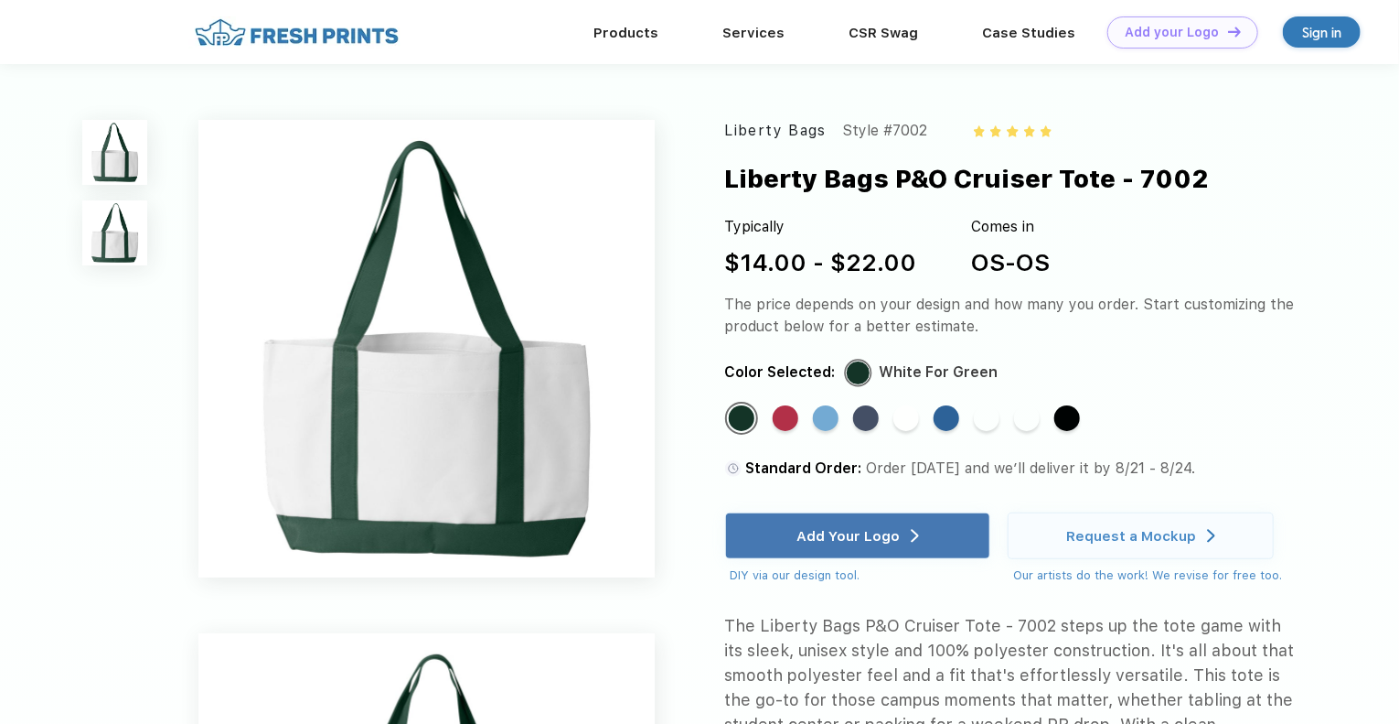
click at [791, 414] on div "Standard Color" at bounding box center [786, 418] width 26 height 26
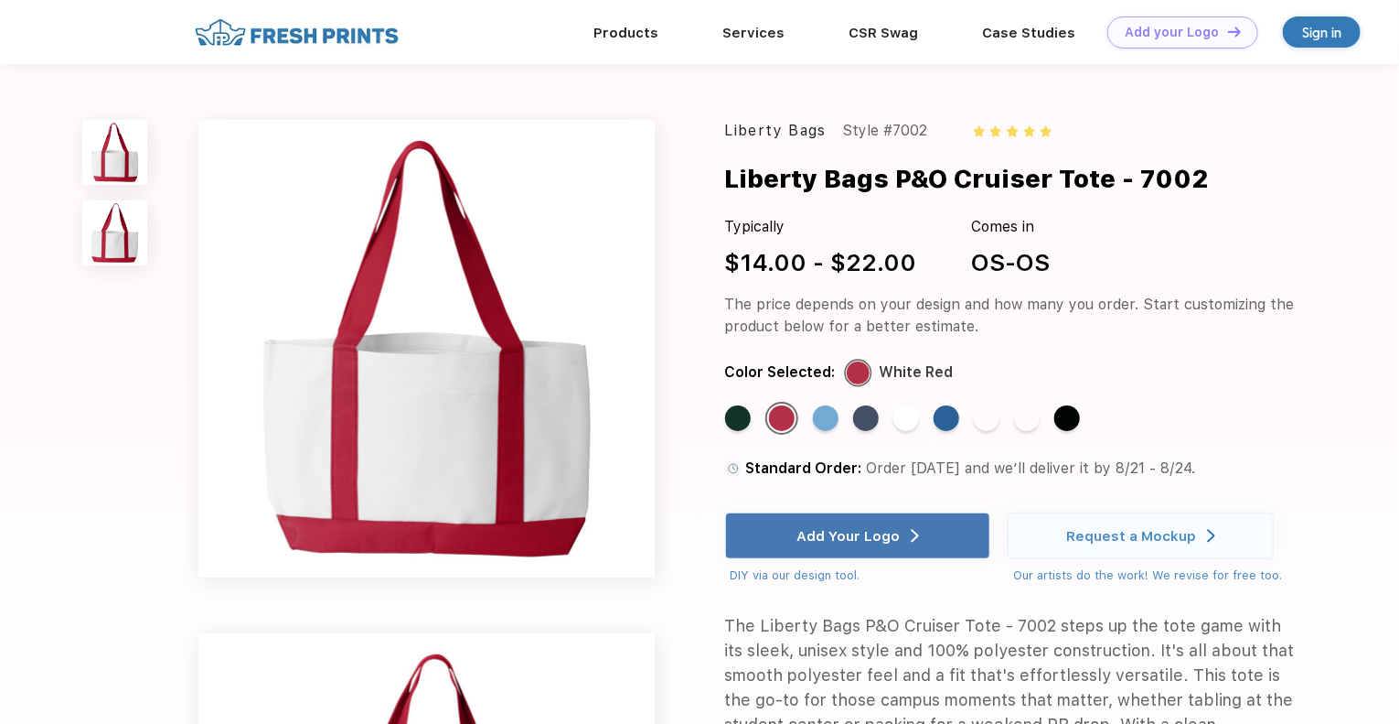
click at [820, 421] on div "Standard Color" at bounding box center [826, 418] width 26 height 26
